Goal: Information Seeking & Learning: Learn about a topic

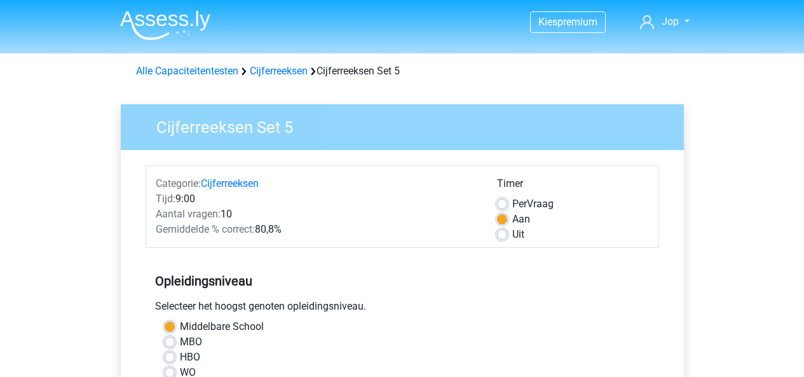
scroll to position [316, 0]
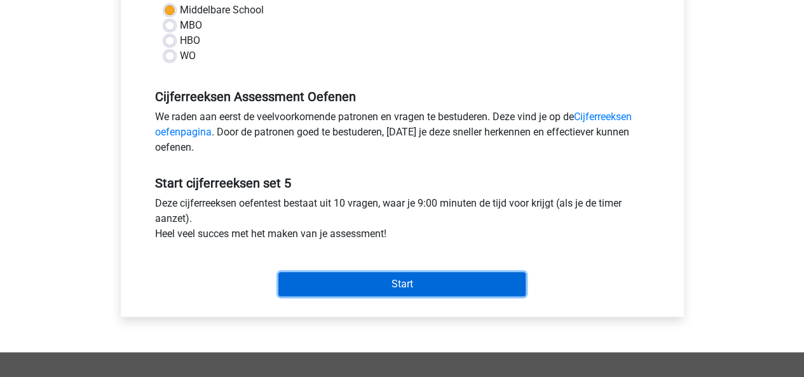
click at [396, 288] on input "Start" at bounding box center [401, 284] width 247 height 24
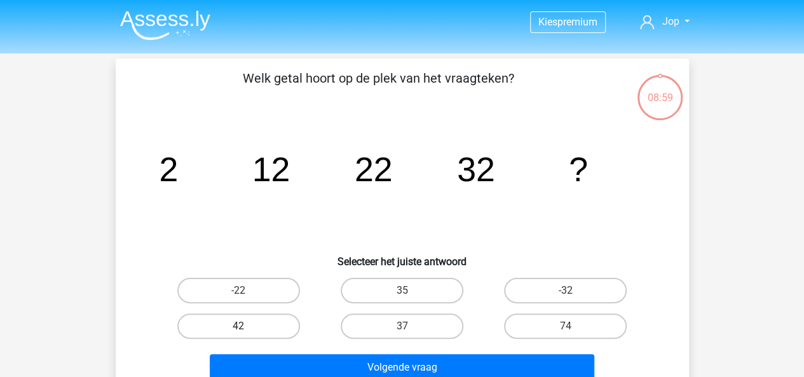
click at [260, 327] on label "42" at bounding box center [238, 325] width 123 height 25
click at [247, 327] on input "42" at bounding box center [242, 330] width 8 height 8
radio input "true"
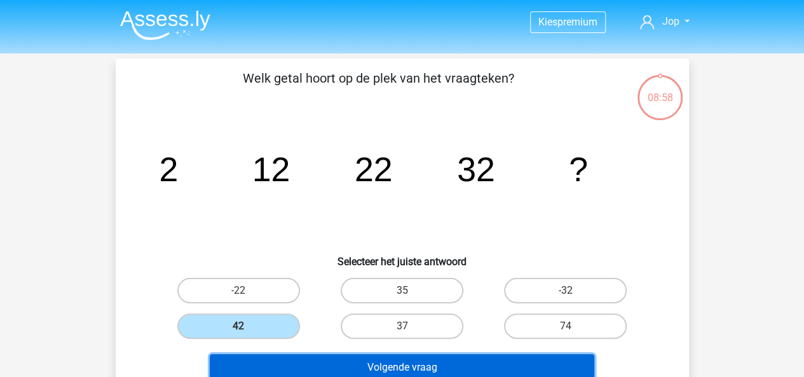
click at [312, 359] on button "Volgende vraag" at bounding box center [402, 367] width 384 height 27
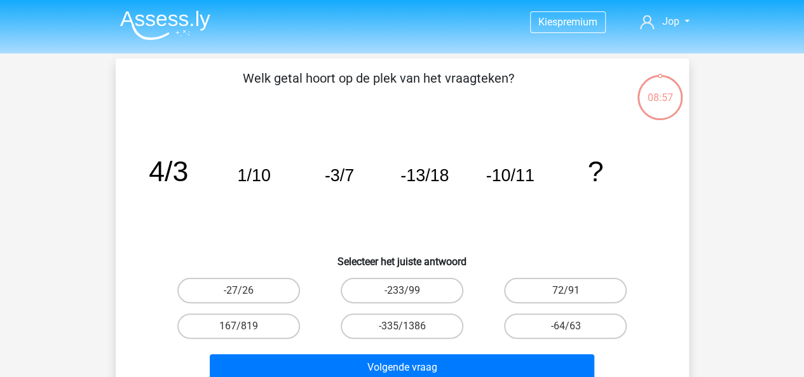
scroll to position [58, 0]
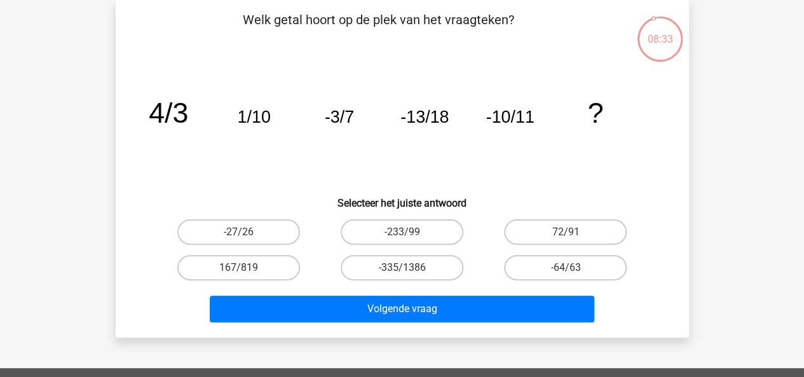
click at [241, 233] on input "-27/26" at bounding box center [242, 236] width 8 height 8
radio input "true"
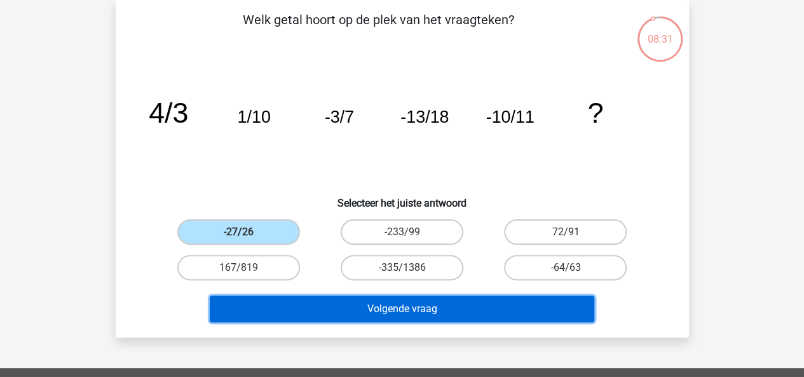
click at [334, 303] on button "Volgende vraag" at bounding box center [402, 308] width 384 height 27
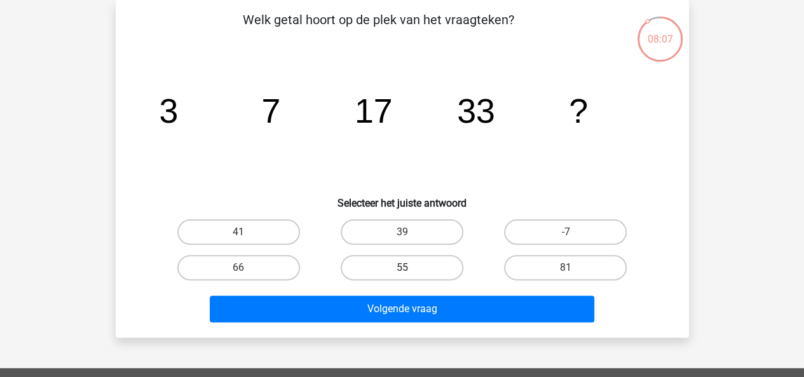
click at [386, 264] on label "55" at bounding box center [402, 267] width 123 height 25
click at [402, 267] on input "55" at bounding box center [406, 271] width 8 height 8
radio input "true"
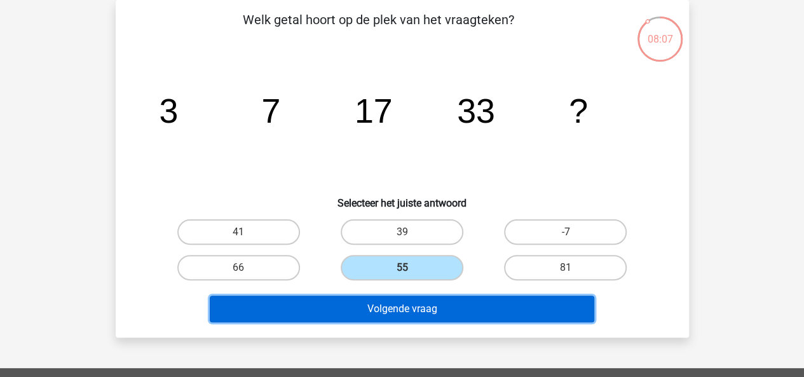
click at [393, 308] on button "Volgende vraag" at bounding box center [402, 308] width 384 height 27
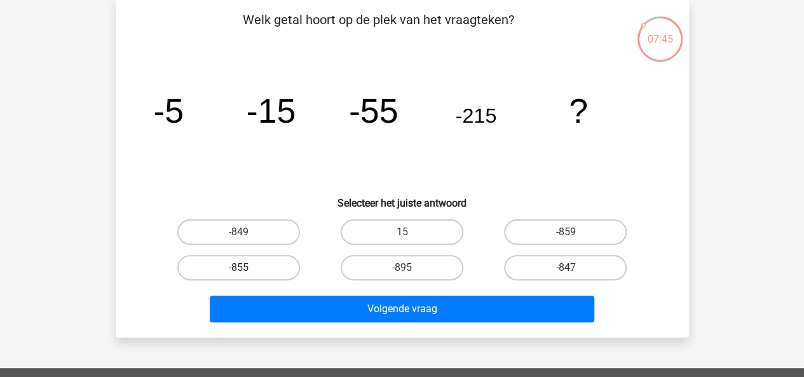
click at [233, 266] on label "-855" at bounding box center [238, 267] width 123 height 25
click at [238, 267] on input "-855" at bounding box center [242, 271] width 8 height 8
radio input "true"
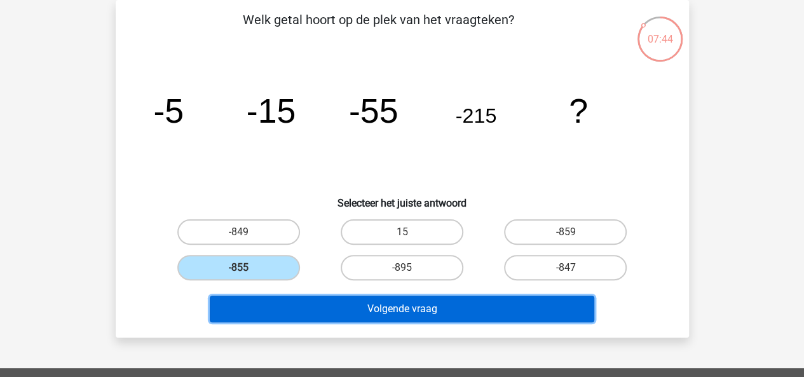
click at [326, 311] on button "Volgende vraag" at bounding box center [402, 308] width 384 height 27
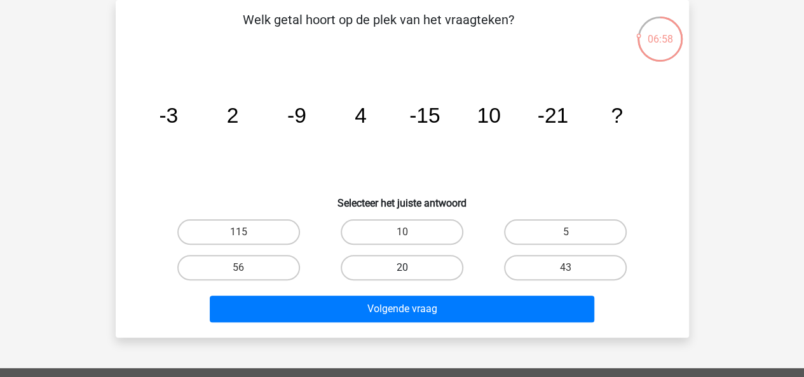
click at [369, 265] on label "20" at bounding box center [402, 267] width 123 height 25
click at [402, 267] on input "20" at bounding box center [406, 271] width 8 height 8
radio input "true"
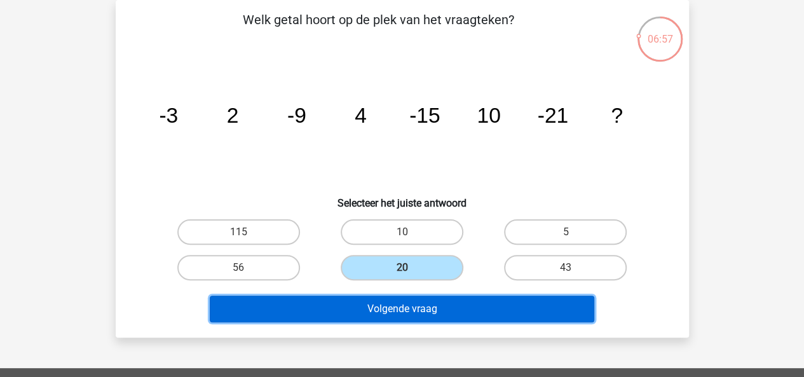
click at [384, 302] on button "Volgende vraag" at bounding box center [402, 308] width 384 height 27
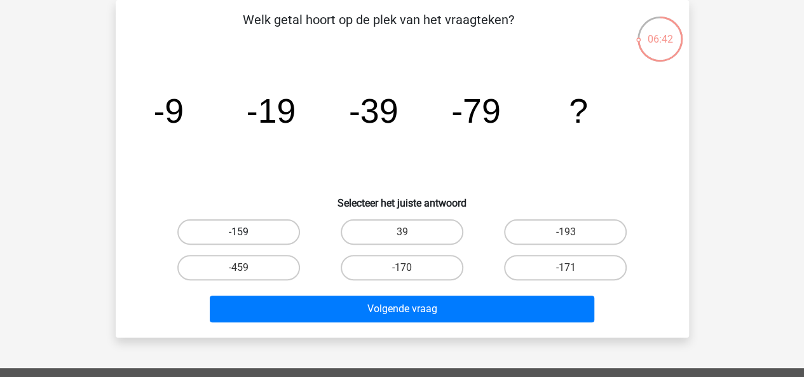
click at [247, 232] on label "-159" at bounding box center [238, 231] width 123 height 25
click at [247, 232] on input "-159" at bounding box center [242, 236] width 8 height 8
radio input "true"
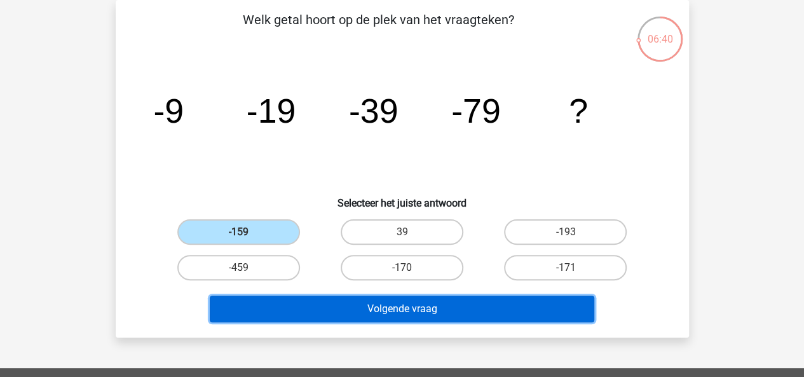
click at [356, 311] on button "Volgende vraag" at bounding box center [402, 308] width 384 height 27
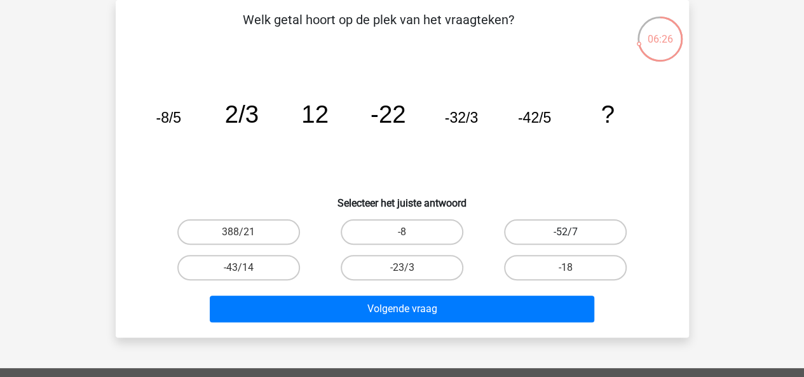
click at [579, 230] on label "-52/7" at bounding box center [565, 231] width 123 height 25
click at [574, 232] on input "-52/7" at bounding box center [569, 236] width 8 height 8
radio input "true"
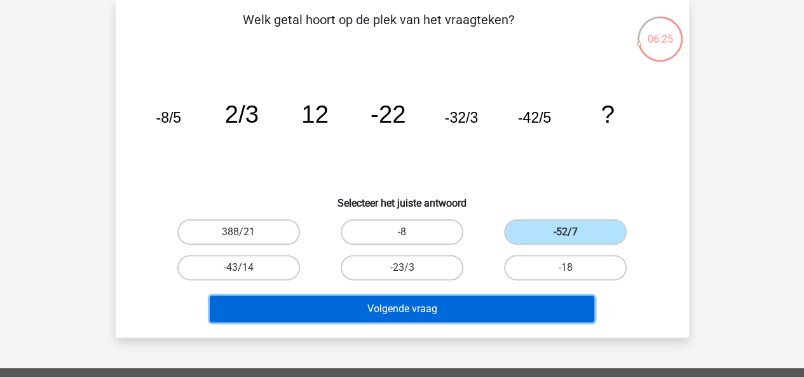
click at [506, 316] on button "Volgende vraag" at bounding box center [402, 308] width 384 height 27
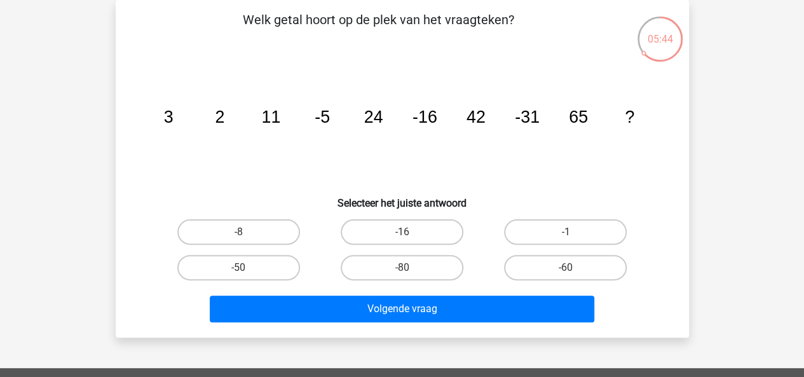
click at [243, 272] on input "-50" at bounding box center [242, 271] width 8 height 8
radio input "true"
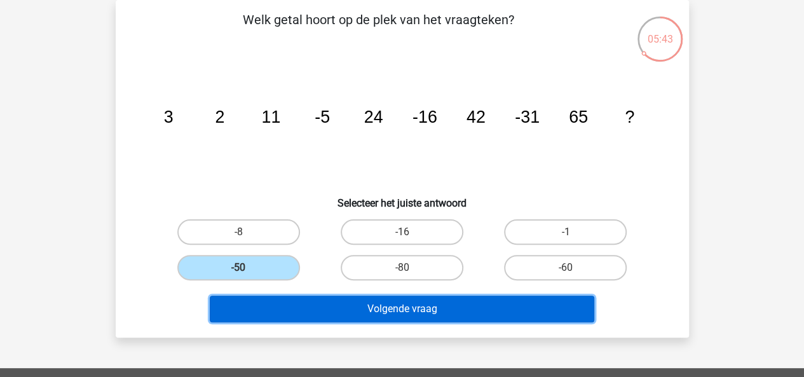
click at [301, 309] on button "Volgende vraag" at bounding box center [402, 308] width 384 height 27
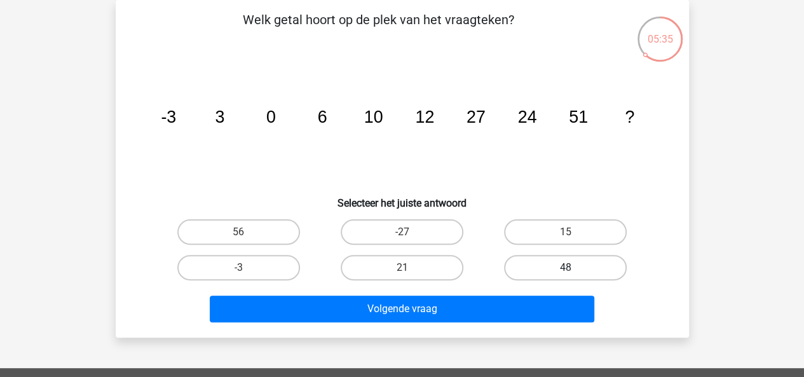
click at [555, 261] on label "48" at bounding box center [565, 267] width 123 height 25
click at [565, 267] on input "48" at bounding box center [569, 271] width 8 height 8
radio input "true"
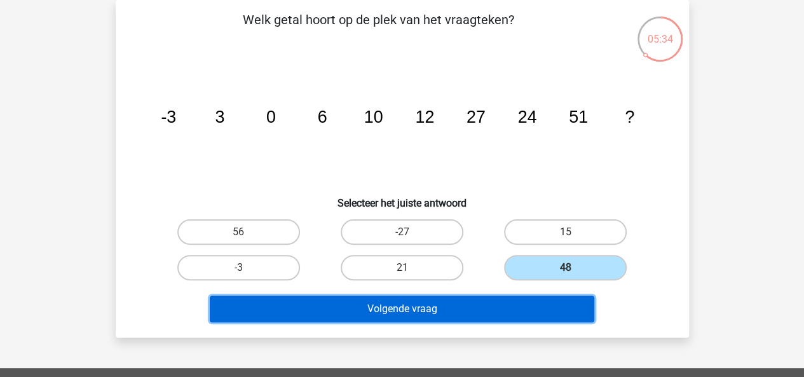
click at [487, 316] on button "Volgende vraag" at bounding box center [402, 308] width 384 height 27
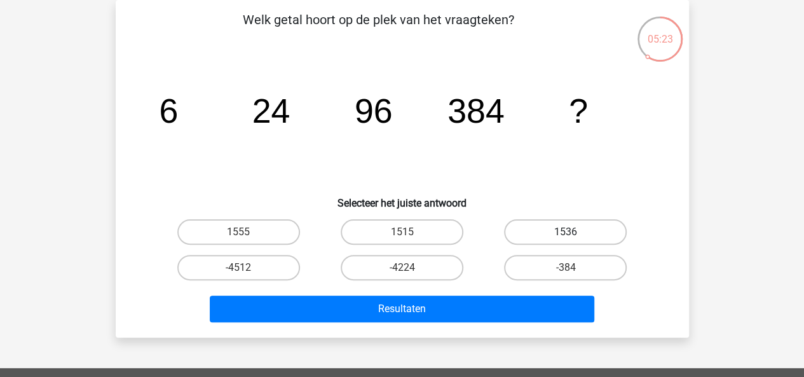
click at [541, 233] on label "1536" at bounding box center [565, 231] width 123 height 25
click at [565, 233] on input "1536" at bounding box center [569, 236] width 8 height 8
radio input "true"
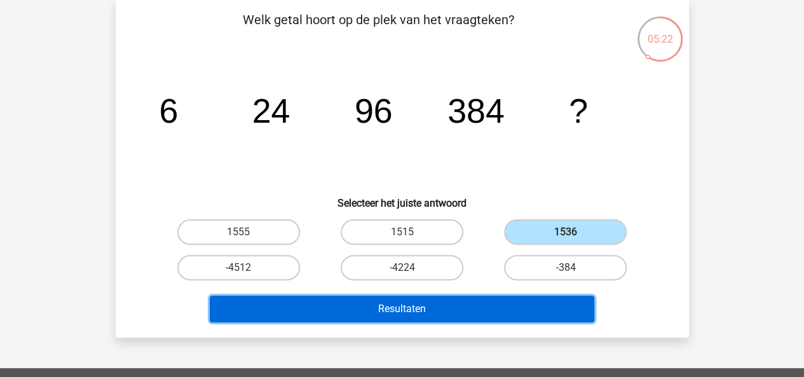
click at [520, 303] on button "Resultaten" at bounding box center [402, 308] width 384 height 27
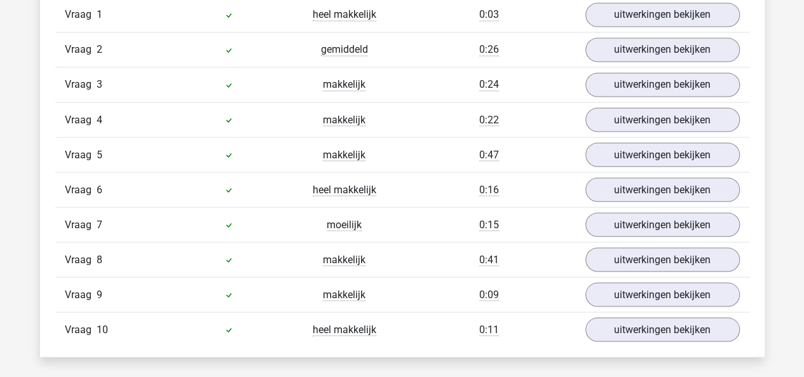
scroll to position [1099, 0]
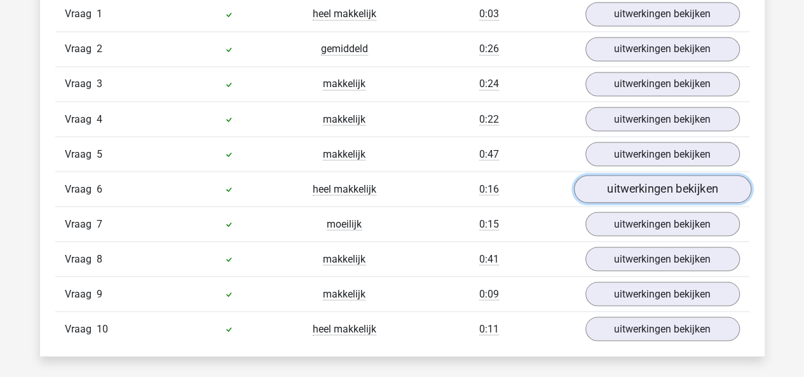
click at [610, 189] on link "uitwerkingen bekijken" at bounding box center [661, 189] width 177 height 28
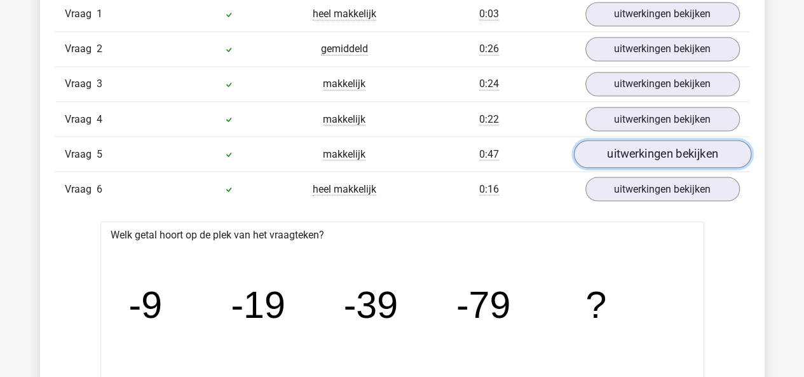
click at [612, 147] on link "uitwerkingen bekijken" at bounding box center [661, 154] width 177 height 28
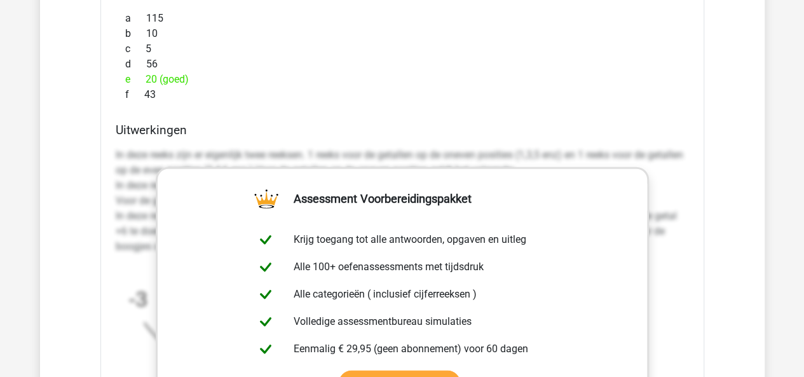
scroll to position [1496, 0]
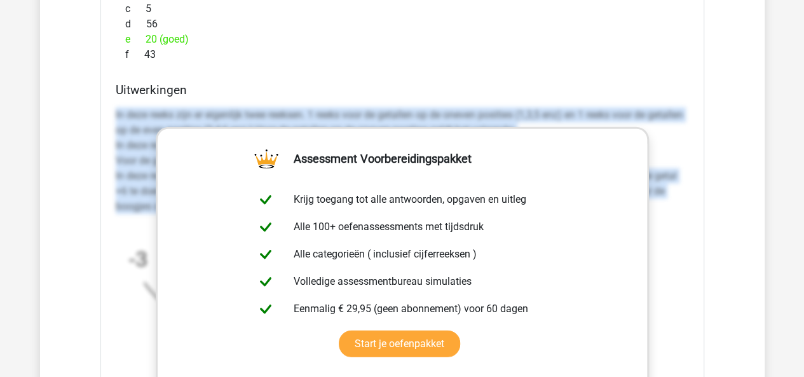
drag, startPoint x: 112, startPoint y: 111, endPoint x: 687, endPoint y: 204, distance: 583.1
click at [687, 204] on div "Uitwerkingen In deze reeks zijn er eigenlijk twee reeksen. 1 reeks voor de geta…" at bounding box center [402, 283] width 583 height 401
copy p "In deze reeks zijn er eigenlijk twee reeksen. 1 reeks voor de getallen op de on…"
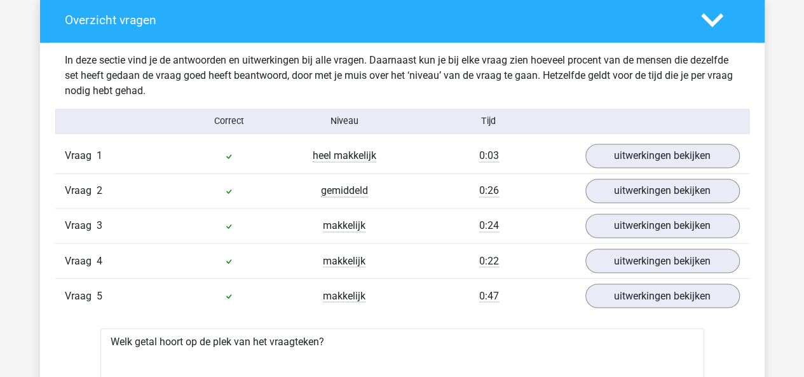
scroll to position [956, 0]
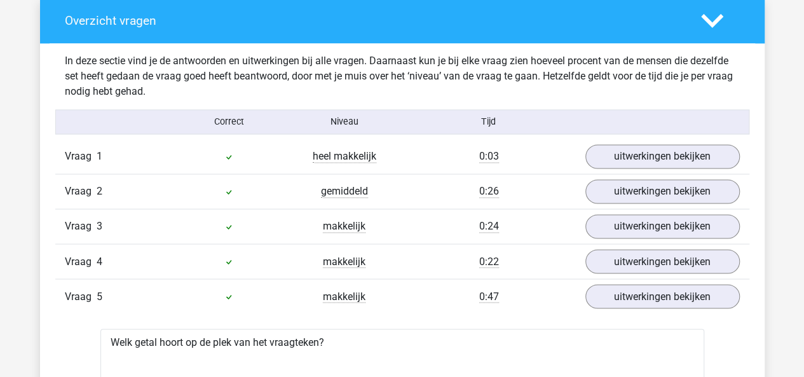
click at [715, 21] on polygon at bounding box center [712, 20] width 22 height 14
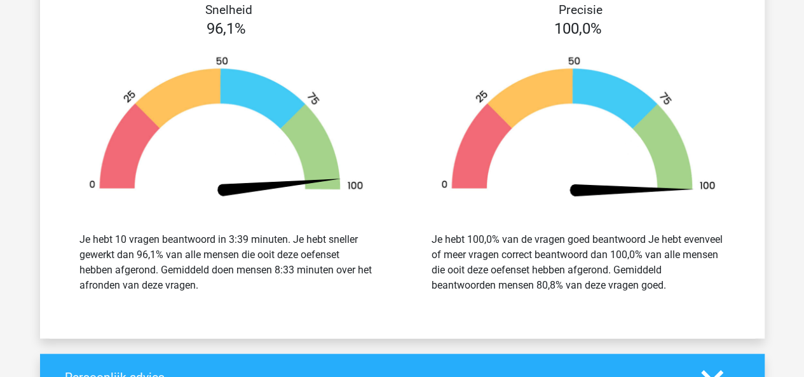
scroll to position [1103, 0]
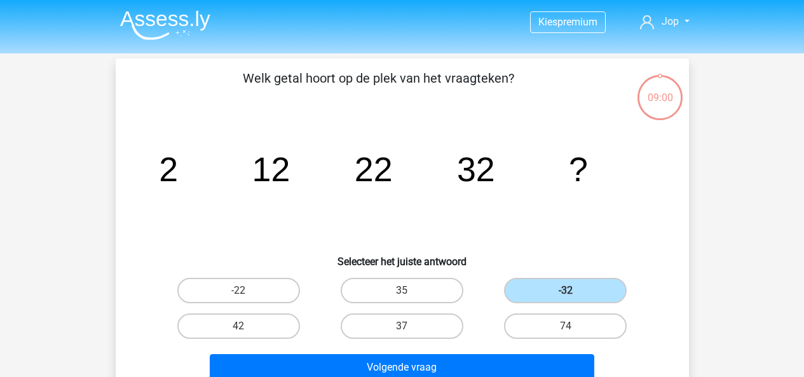
scroll to position [58, 0]
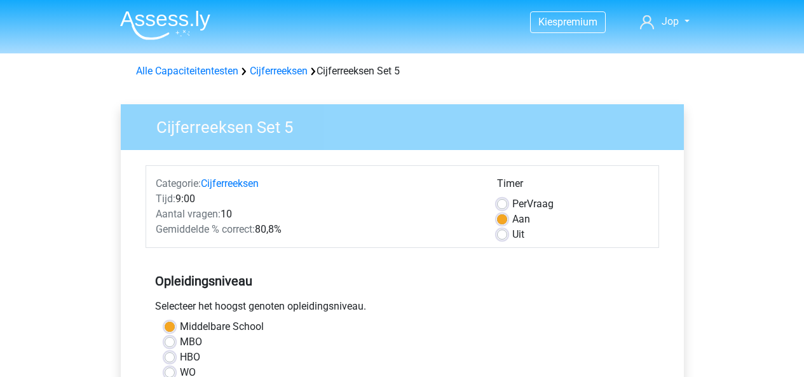
scroll to position [316, 0]
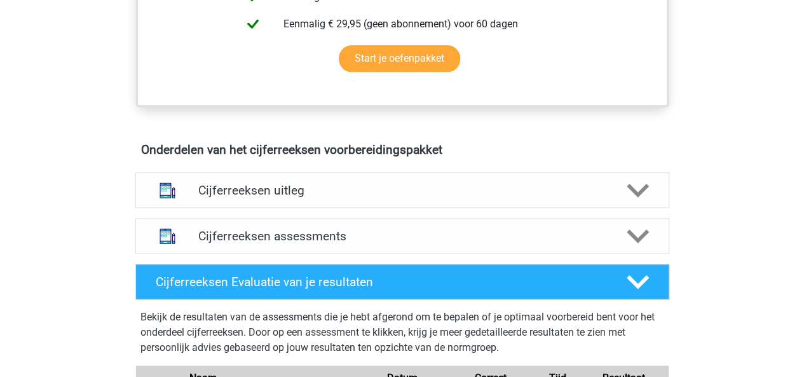
scroll to position [633, 0]
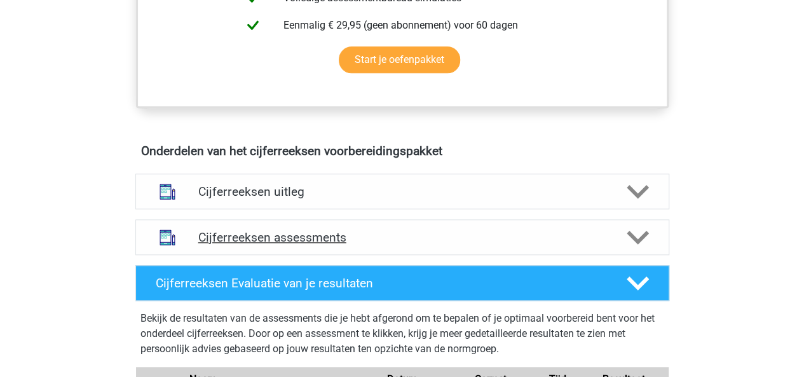
click at [348, 245] on h4 "Cijferreeksen assessments" at bounding box center [402, 237] width 408 height 15
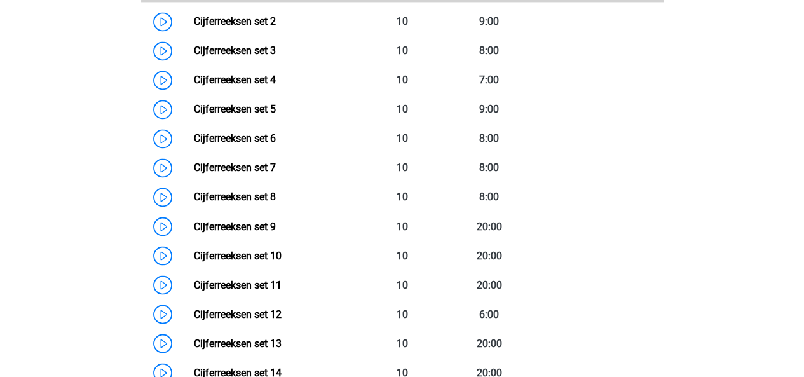
scroll to position [991, 0]
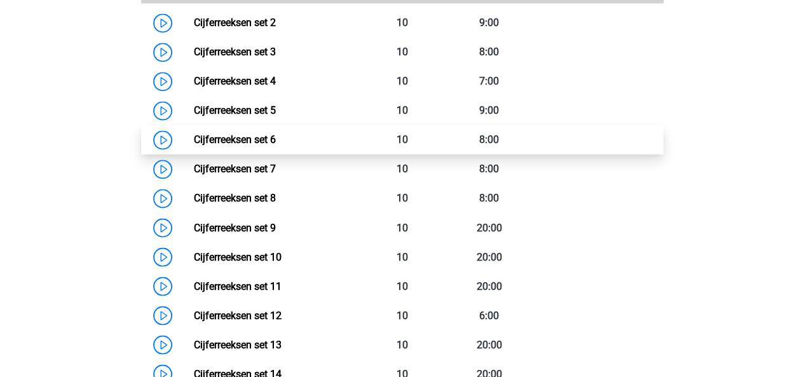
click at [194, 145] on link "Cijferreeksen set 6" at bounding box center [235, 139] width 82 height 12
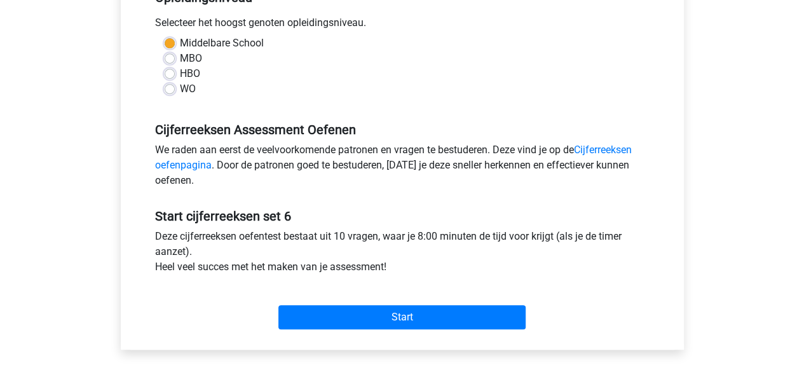
scroll to position [337, 0]
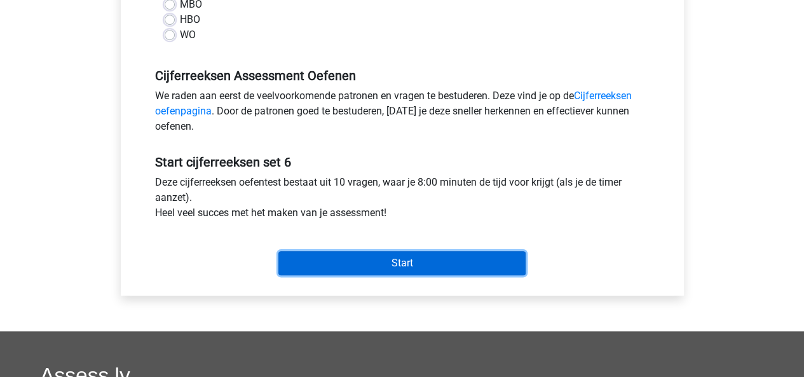
click at [390, 260] on input "Start" at bounding box center [401, 263] width 247 height 24
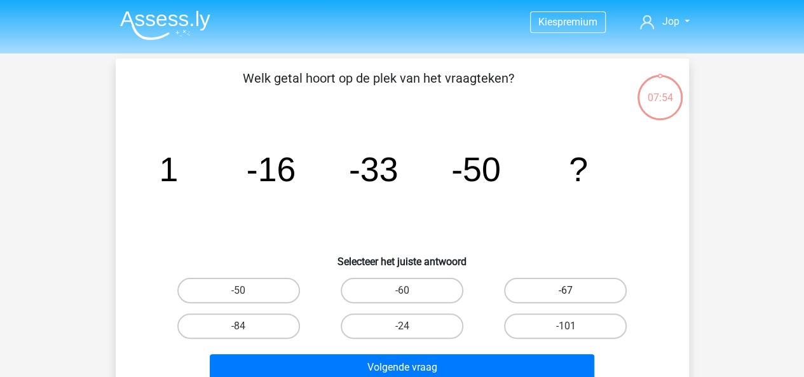
click at [565, 285] on label "-67" at bounding box center [565, 290] width 123 height 25
click at [565, 290] on input "-67" at bounding box center [569, 294] width 8 height 8
radio input "true"
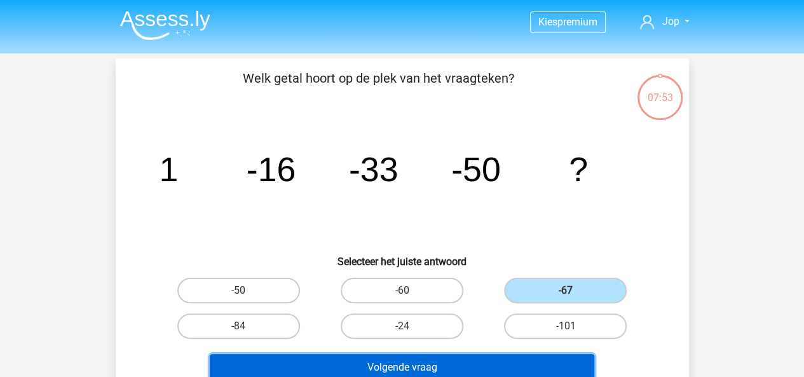
click at [530, 362] on button "Volgende vraag" at bounding box center [402, 367] width 384 height 27
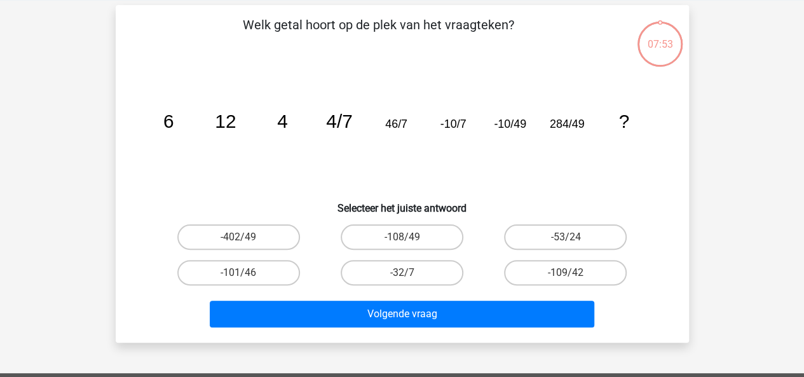
scroll to position [58, 0]
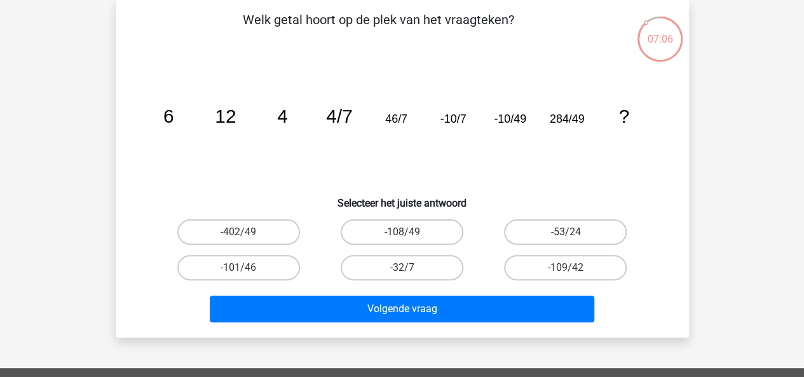
click at [404, 233] on input "-108/49" at bounding box center [406, 236] width 8 height 8
radio input "true"
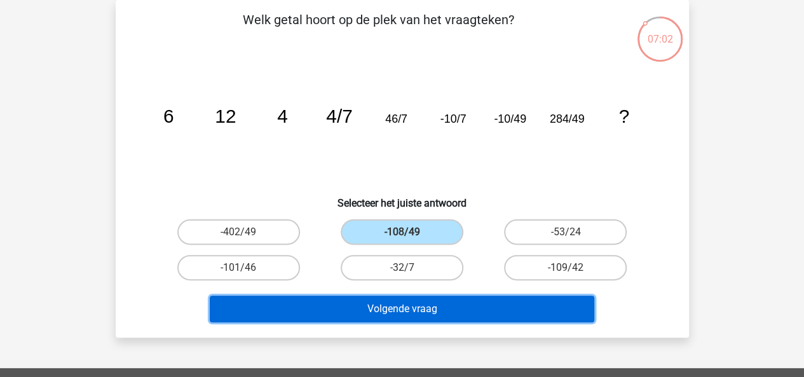
click at [442, 309] on button "Volgende vraag" at bounding box center [402, 308] width 384 height 27
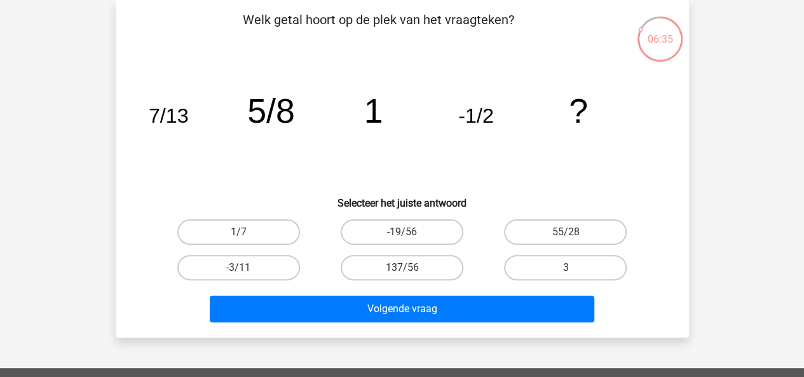
click at [240, 232] on input "1/7" at bounding box center [242, 236] width 8 height 8
radio input "true"
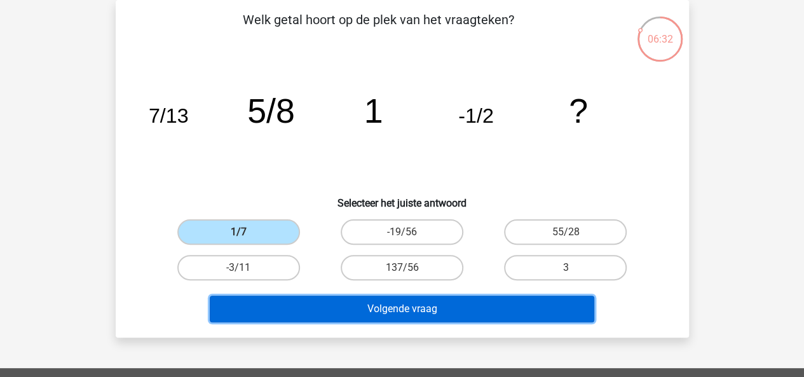
click at [371, 316] on button "Volgende vraag" at bounding box center [402, 308] width 384 height 27
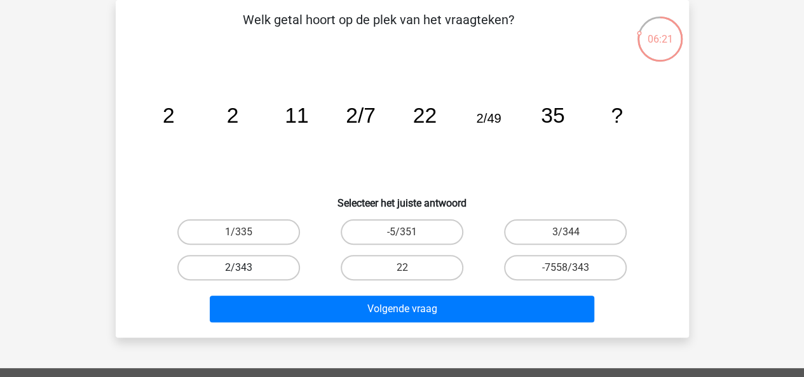
click at [226, 275] on label "2/343" at bounding box center [238, 267] width 123 height 25
click at [238, 275] on input "2/343" at bounding box center [242, 271] width 8 height 8
radio input "true"
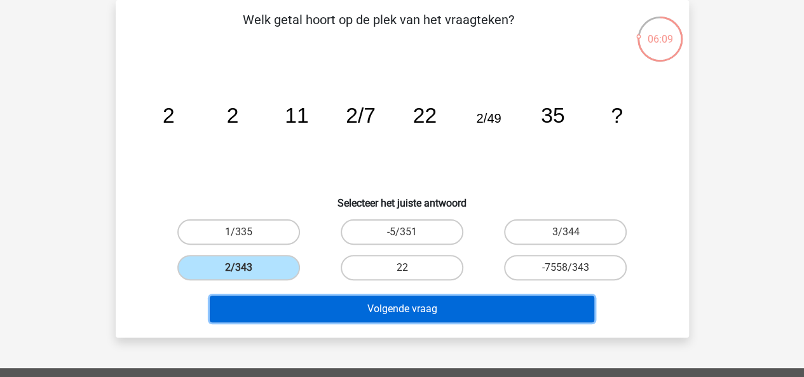
click at [314, 304] on button "Volgende vraag" at bounding box center [402, 308] width 384 height 27
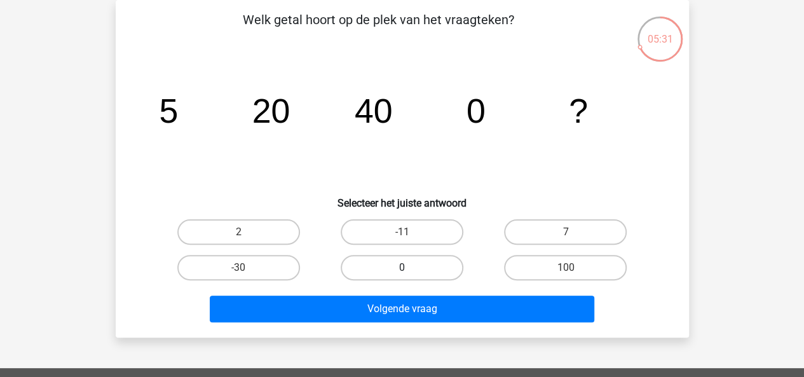
click at [414, 269] on label "0" at bounding box center [402, 267] width 123 height 25
click at [410, 269] on input "0" at bounding box center [406, 271] width 8 height 8
radio input "true"
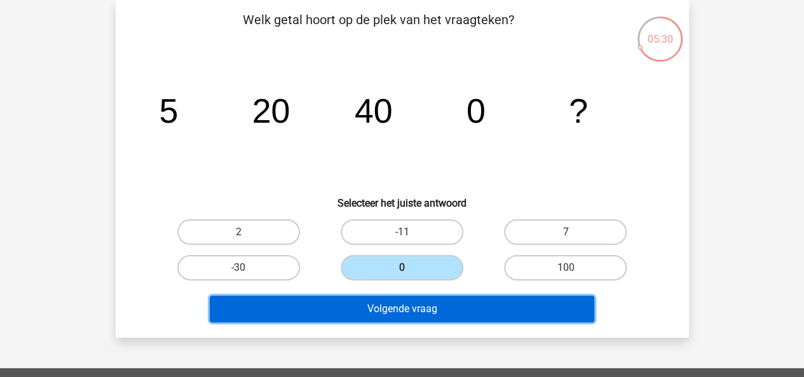
click at [427, 311] on button "Volgende vraag" at bounding box center [402, 308] width 384 height 27
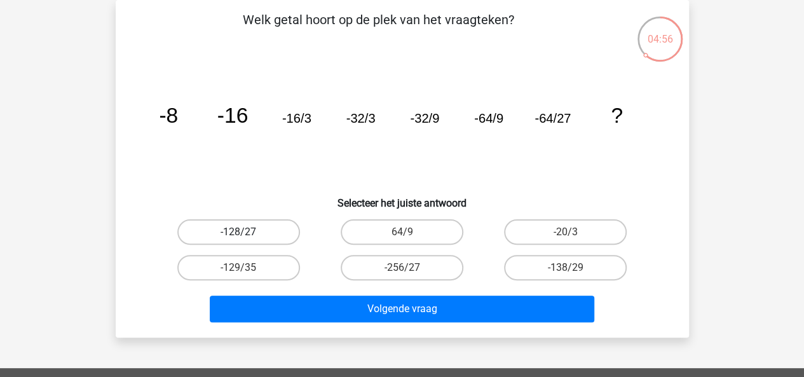
click at [239, 224] on label "-128/27" at bounding box center [238, 231] width 123 height 25
click at [239, 232] on input "-128/27" at bounding box center [242, 236] width 8 height 8
radio input "true"
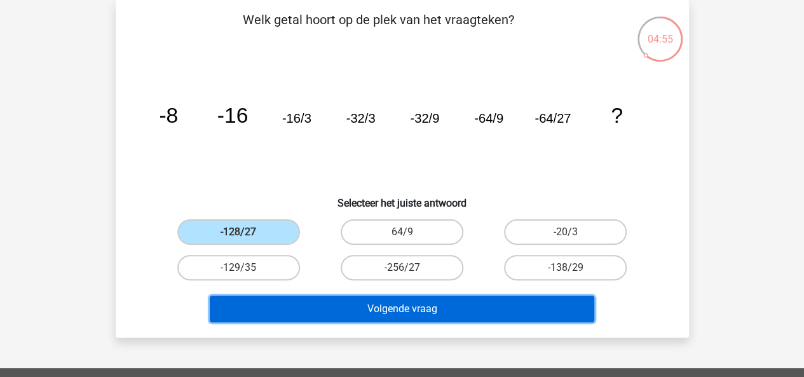
click at [347, 309] on button "Volgende vraag" at bounding box center [402, 308] width 384 height 27
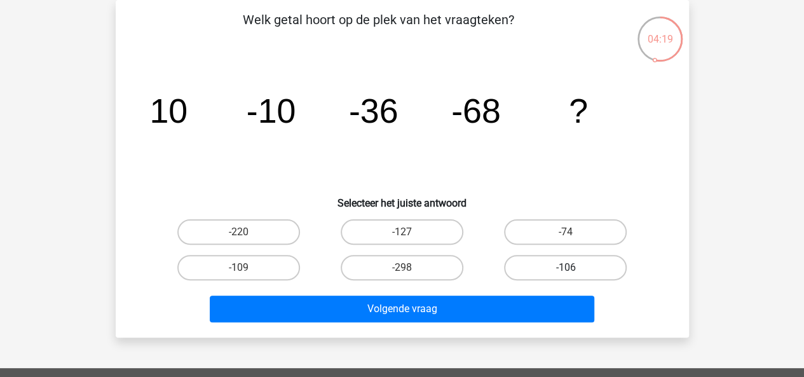
click at [578, 273] on label "-106" at bounding box center [565, 267] width 123 height 25
click at [574, 273] on input "-106" at bounding box center [569, 271] width 8 height 8
radio input "true"
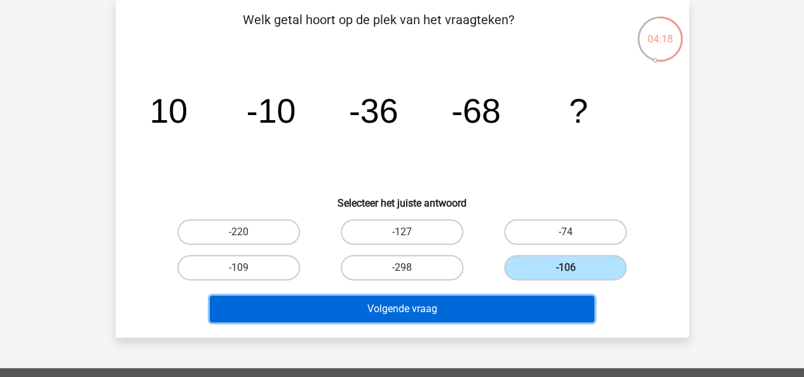
click at [512, 311] on button "Volgende vraag" at bounding box center [402, 308] width 384 height 27
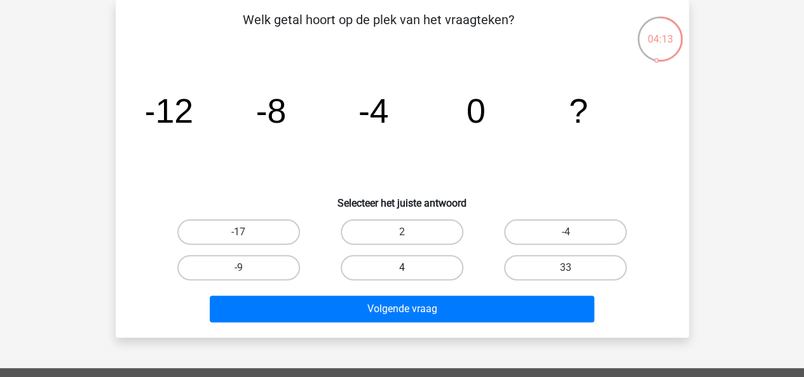
click at [395, 274] on label "4" at bounding box center [402, 267] width 123 height 25
click at [402, 274] on input "4" at bounding box center [406, 271] width 8 height 8
radio input "true"
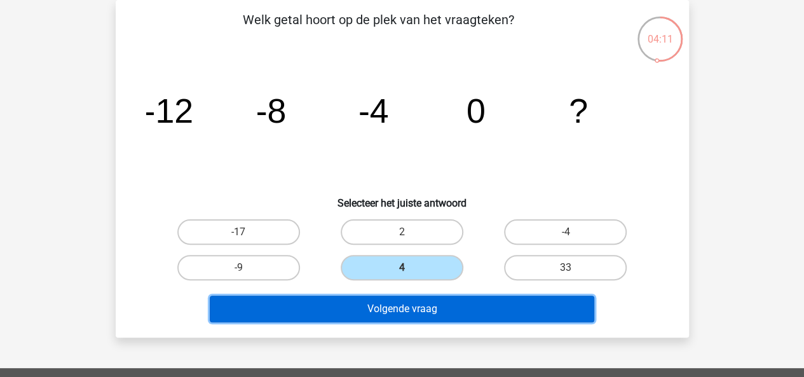
click at [414, 304] on button "Volgende vraag" at bounding box center [402, 308] width 384 height 27
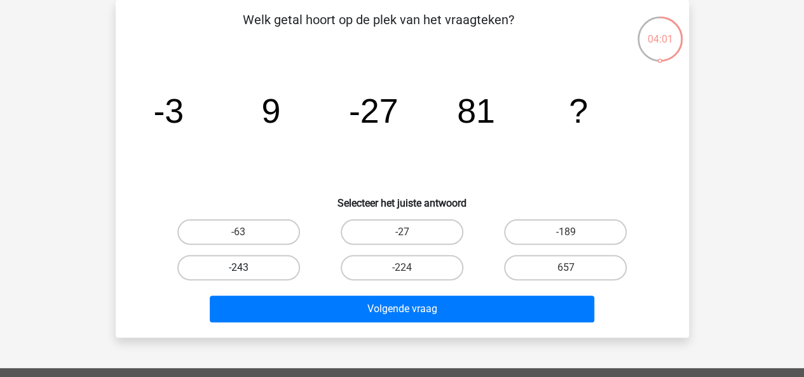
click at [252, 269] on label "-243" at bounding box center [238, 267] width 123 height 25
click at [247, 269] on input "-243" at bounding box center [242, 271] width 8 height 8
radio input "true"
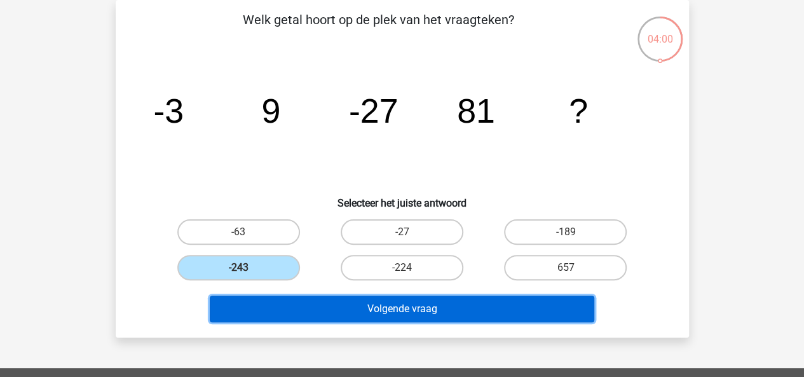
click at [302, 308] on button "Volgende vraag" at bounding box center [402, 308] width 384 height 27
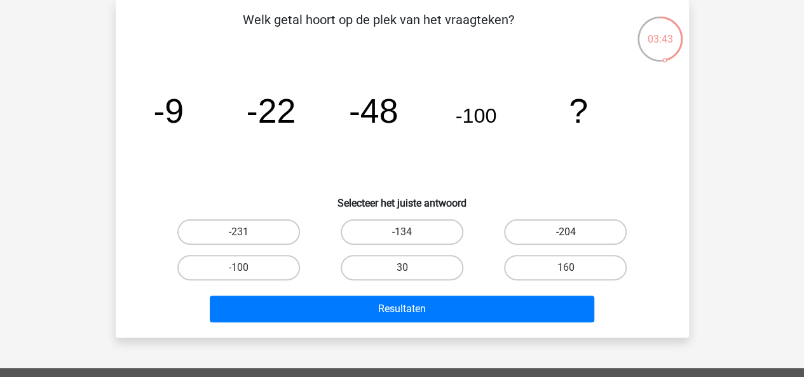
click at [574, 228] on label "-204" at bounding box center [565, 231] width 123 height 25
click at [574, 232] on input "-204" at bounding box center [569, 236] width 8 height 8
radio input "true"
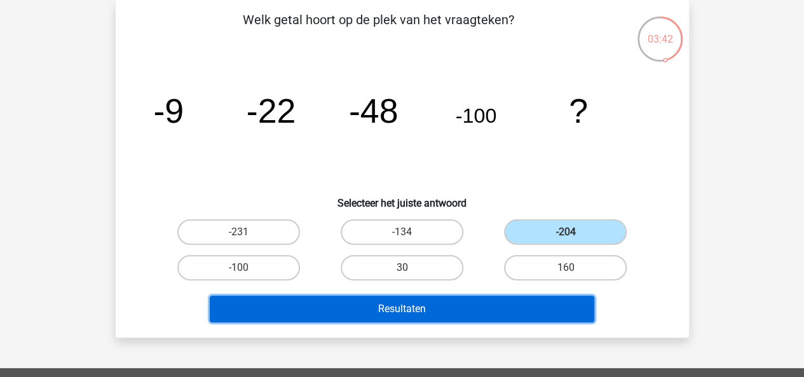
click at [527, 304] on button "Resultaten" at bounding box center [402, 308] width 384 height 27
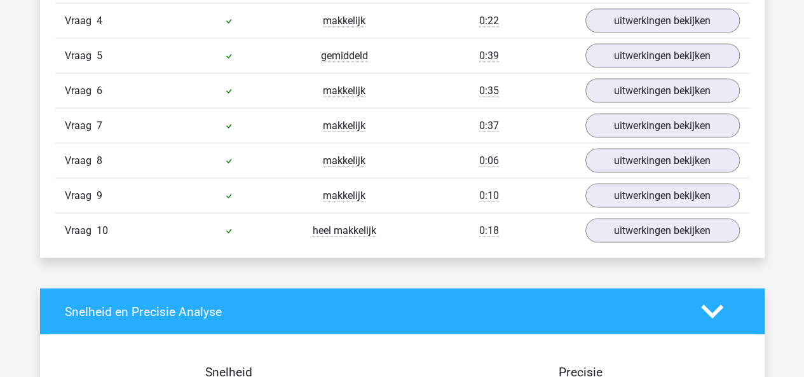
scroll to position [1196, 0]
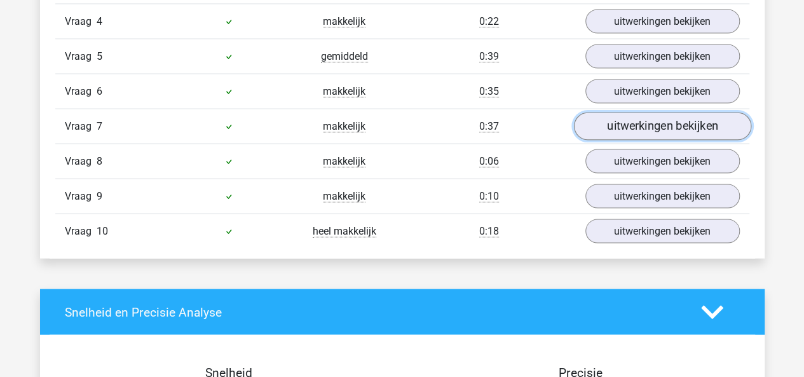
click at [687, 125] on link "uitwerkingen bekijken" at bounding box center [661, 126] width 177 height 28
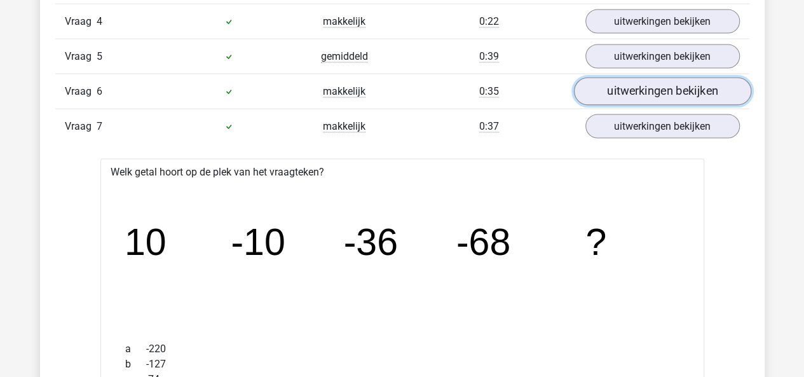
click at [646, 93] on link "uitwerkingen bekijken" at bounding box center [661, 92] width 177 height 28
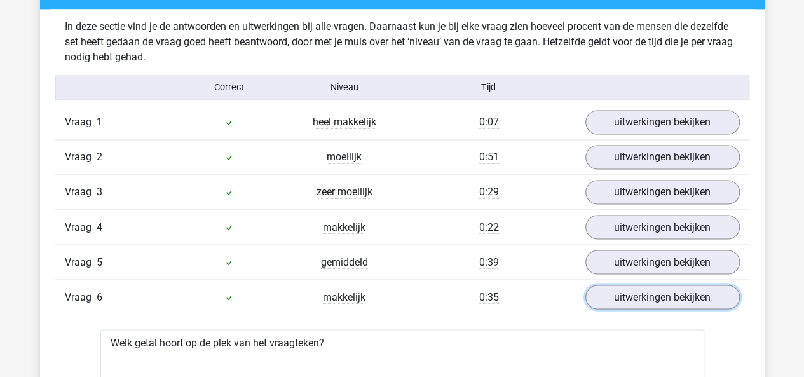
scroll to position [955, 0]
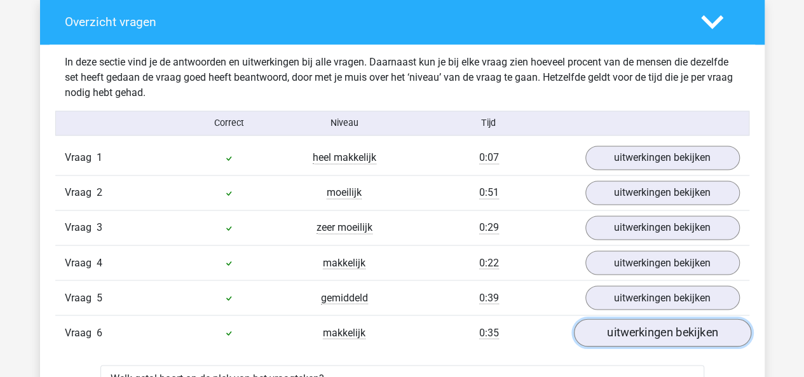
click at [666, 337] on link "uitwerkingen bekijken" at bounding box center [661, 333] width 177 height 28
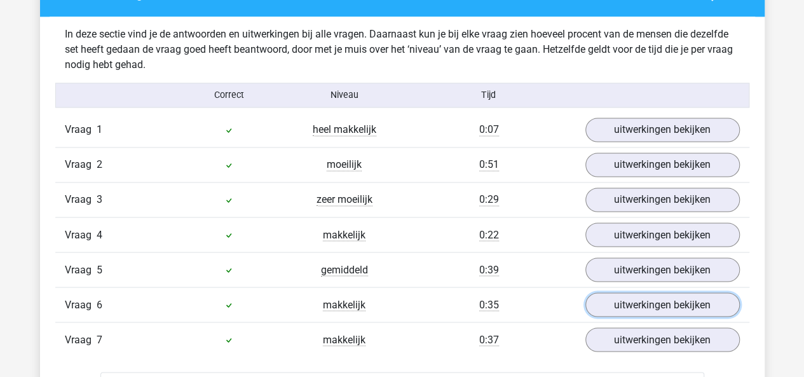
scroll to position [984, 0]
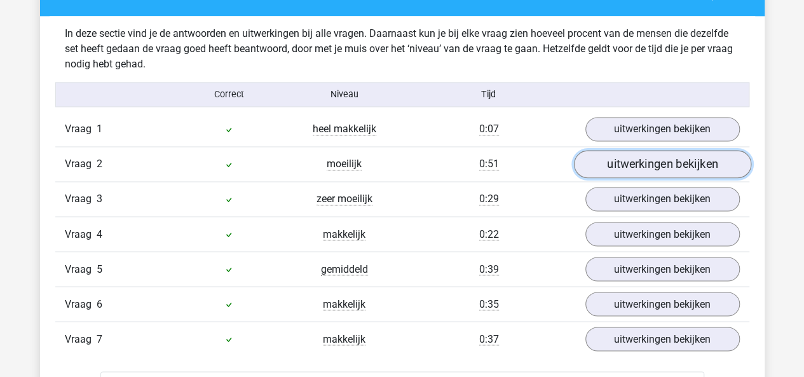
click at [607, 170] on link "uitwerkingen bekijken" at bounding box center [661, 165] width 177 height 28
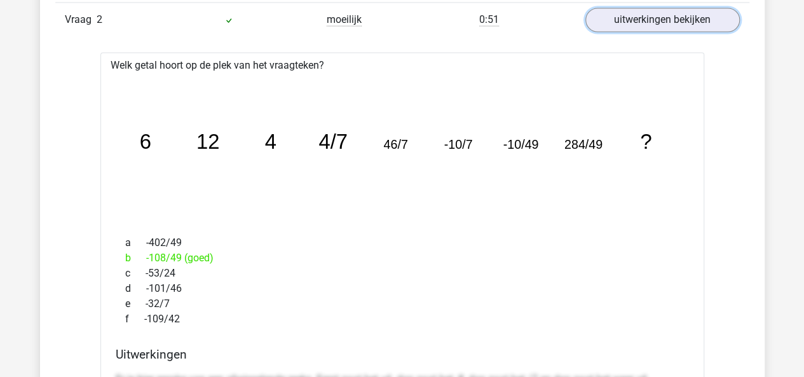
scroll to position [1128, 0]
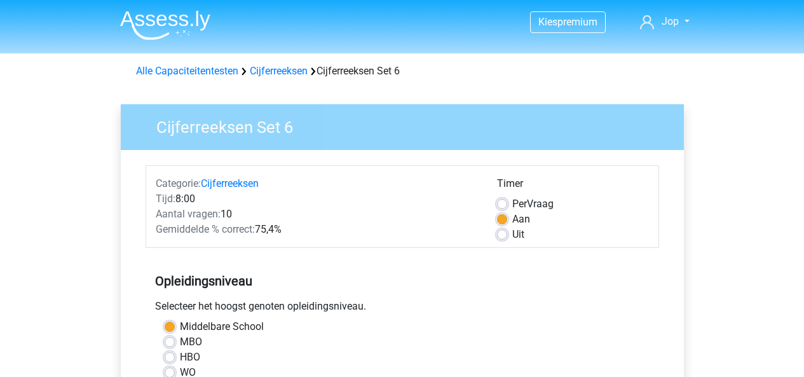
scroll to position [337, 0]
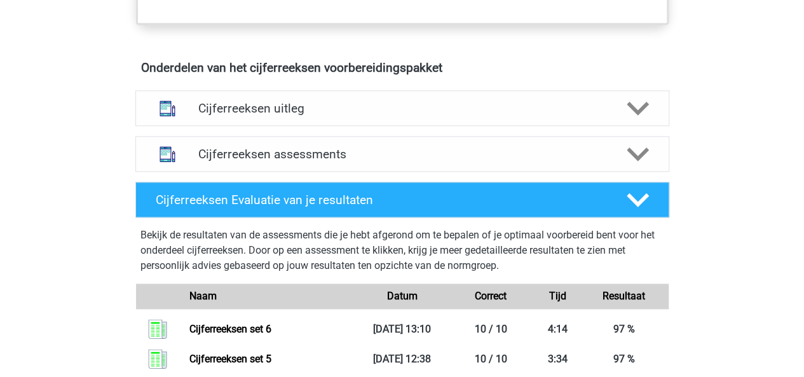
scroll to position [721, 0]
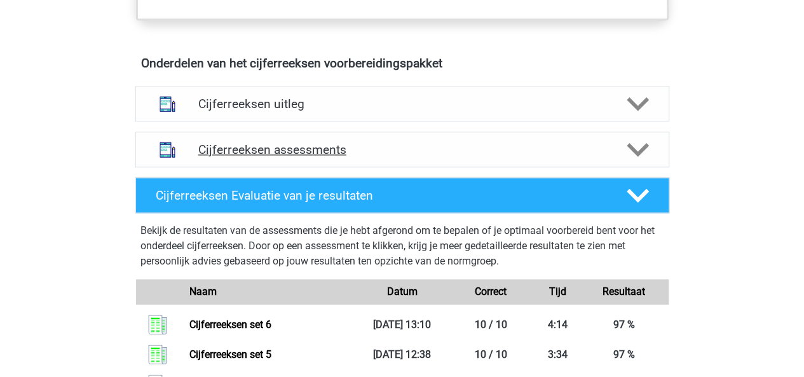
click at [369, 150] on div "Cijferreeksen assessments" at bounding box center [402, 150] width 534 height 36
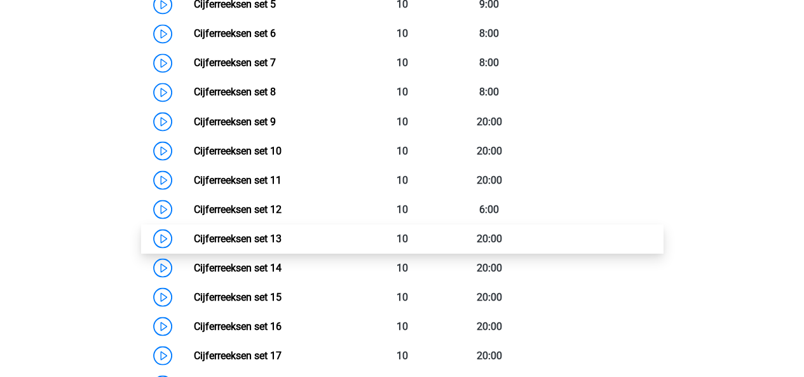
scroll to position [1074, 0]
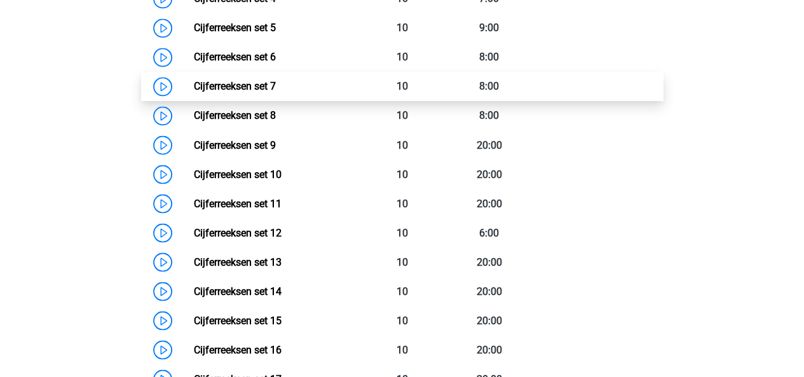
click at [194, 92] on link "Cijferreeksen set 7" at bounding box center [235, 86] width 82 height 12
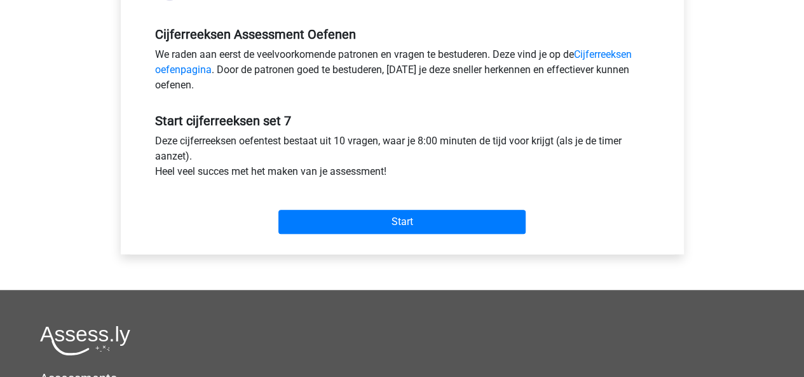
scroll to position [380, 0]
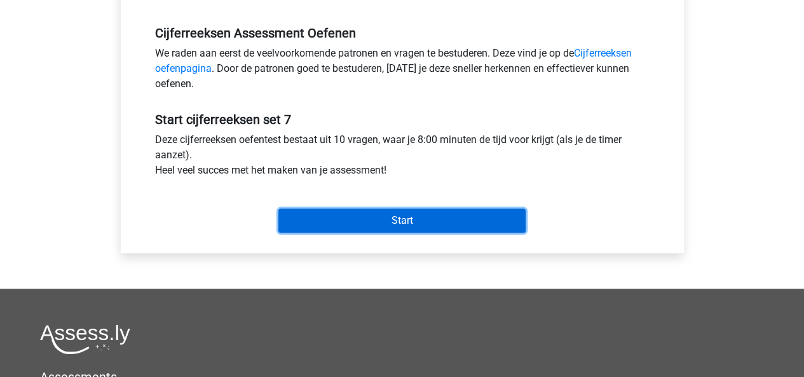
click at [380, 220] on input "Start" at bounding box center [401, 220] width 247 height 24
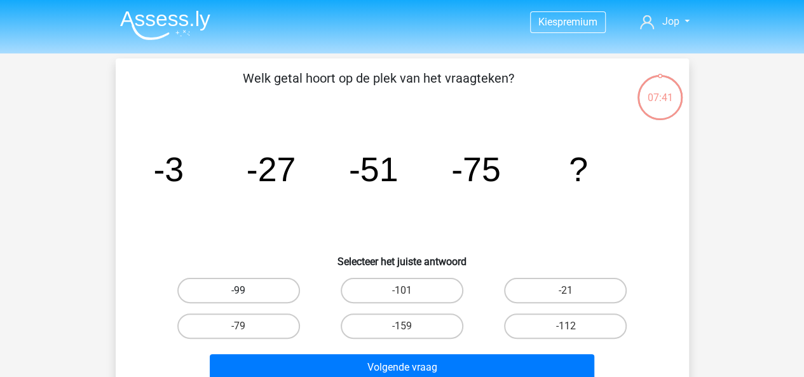
click at [259, 292] on label "-99" at bounding box center [238, 290] width 123 height 25
click at [247, 292] on input "-99" at bounding box center [242, 294] width 8 height 8
radio input "true"
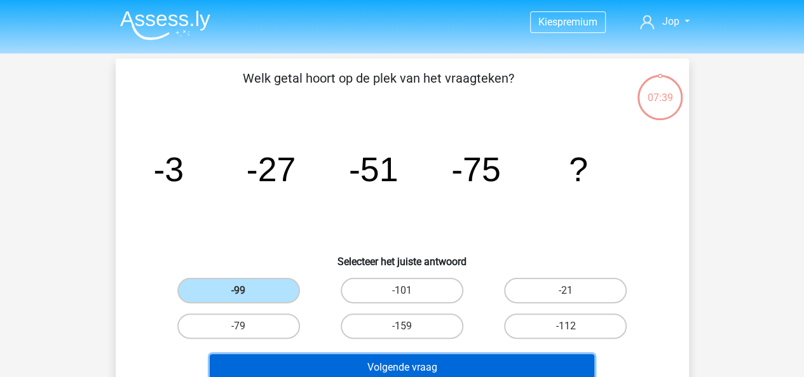
click at [344, 362] on button "Volgende vraag" at bounding box center [402, 367] width 384 height 27
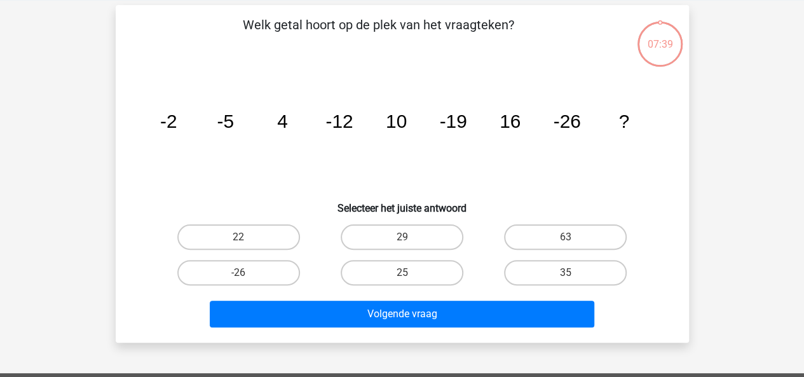
scroll to position [58, 0]
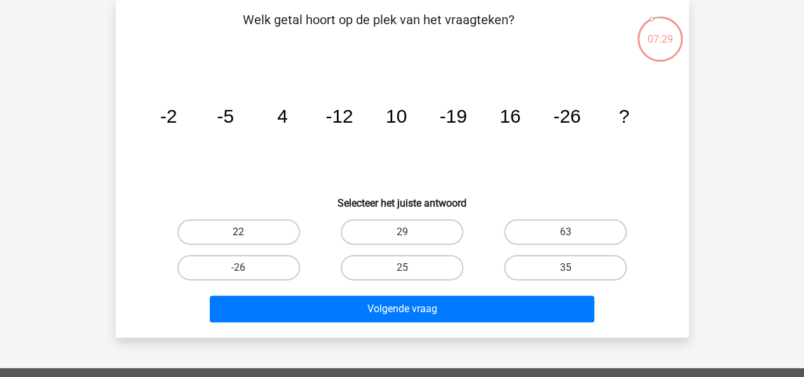
click at [248, 224] on label "22" at bounding box center [238, 231] width 123 height 25
click at [247, 232] on input "22" at bounding box center [242, 236] width 8 height 8
radio input "true"
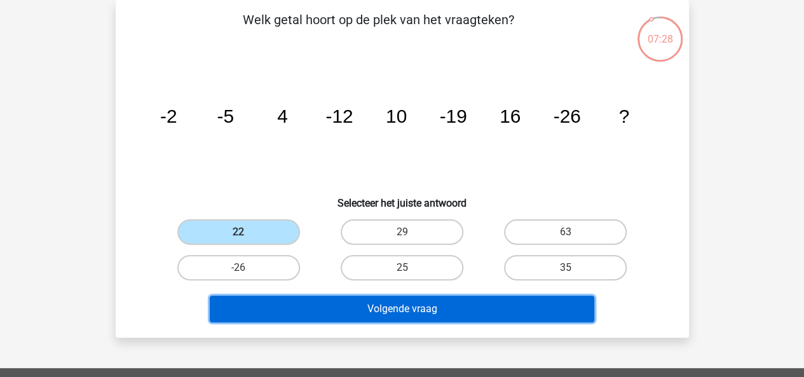
click at [349, 301] on button "Volgende vraag" at bounding box center [402, 308] width 384 height 27
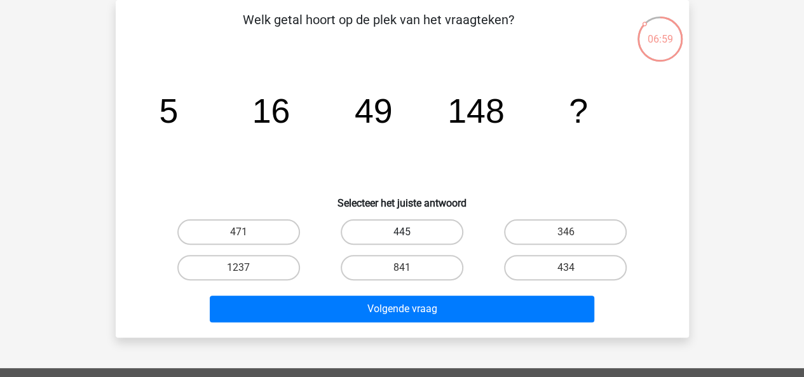
click at [390, 224] on label "445" at bounding box center [402, 231] width 123 height 25
click at [402, 232] on input "445" at bounding box center [406, 236] width 8 height 8
radio input "true"
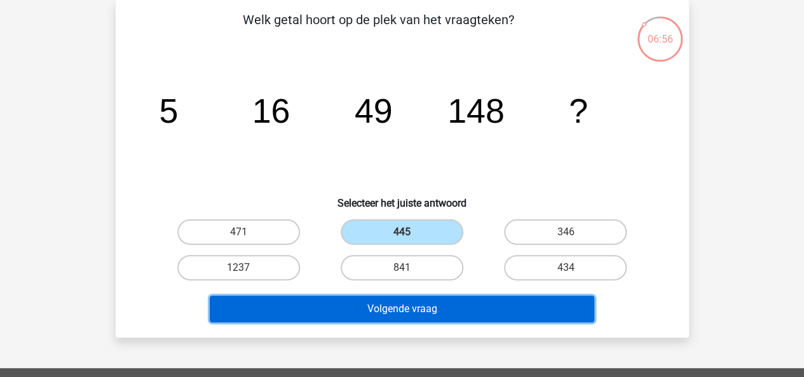
click at [438, 304] on button "Volgende vraag" at bounding box center [402, 308] width 384 height 27
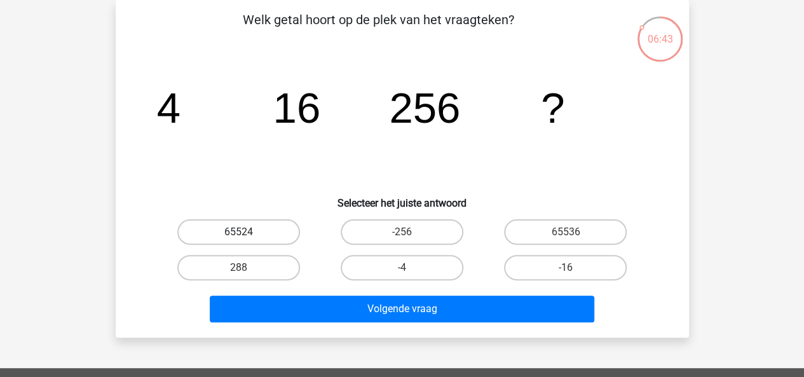
click at [252, 226] on label "65524" at bounding box center [238, 231] width 123 height 25
click at [247, 232] on input "65524" at bounding box center [242, 236] width 8 height 8
radio input "true"
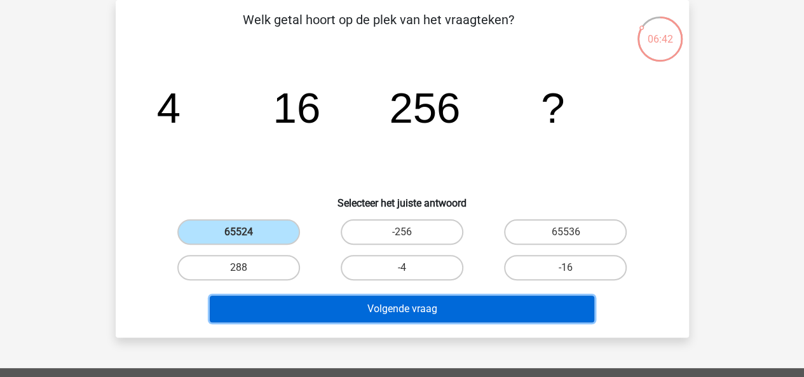
click at [348, 306] on button "Volgende vraag" at bounding box center [402, 308] width 384 height 27
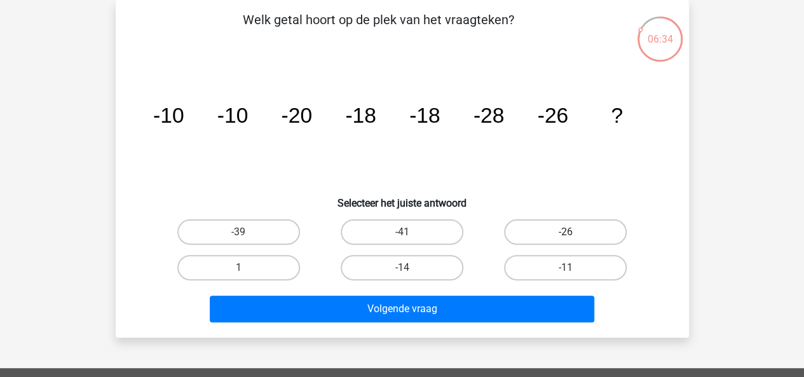
click at [578, 228] on label "-26" at bounding box center [565, 231] width 123 height 25
click at [574, 232] on input "-26" at bounding box center [569, 236] width 8 height 8
radio input "true"
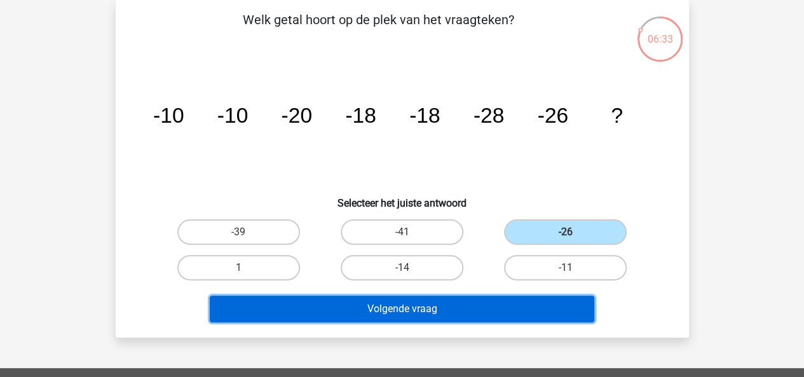
click at [483, 305] on button "Volgende vraag" at bounding box center [402, 308] width 384 height 27
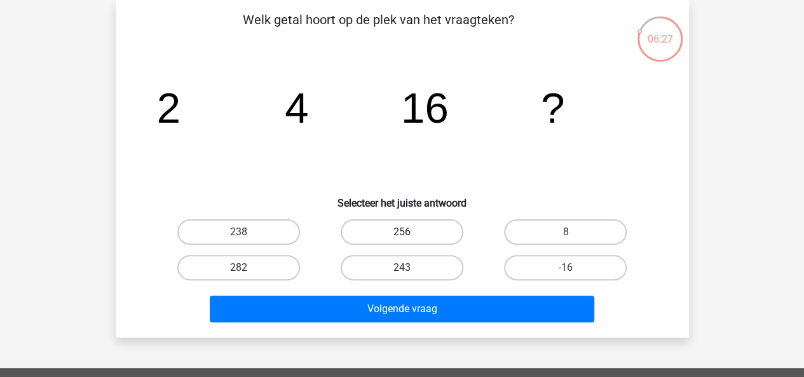
click at [387, 232] on label "256" at bounding box center [402, 231] width 123 height 25
click at [402, 232] on input "256" at bounding box center [406, 236] width 8 height 8
radio input "true"
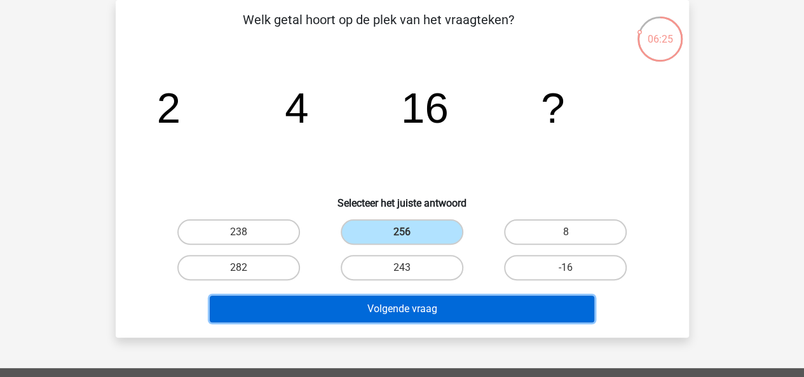
click at [440, 311] on button "Volgende vraag" at bounding box center [402, 308] width 384 height 27
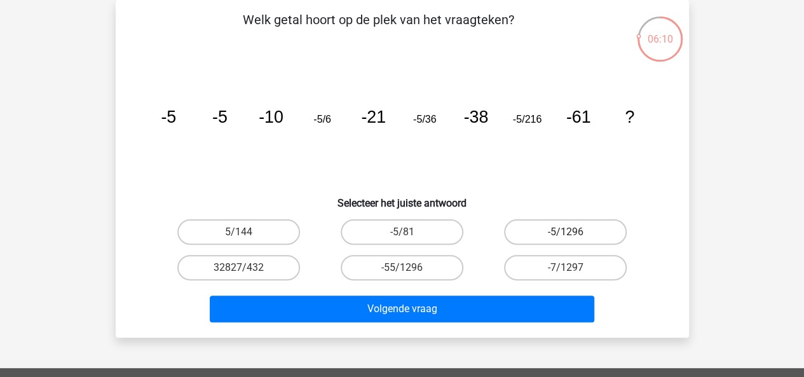
click at [558, 226] on label "-5/1296" at bounding box center [565, 231] width 123 height 25
click at [565, 232] on input "-5/1296" at bounding box center [569, 236] width 8 height 8
radio input "true"
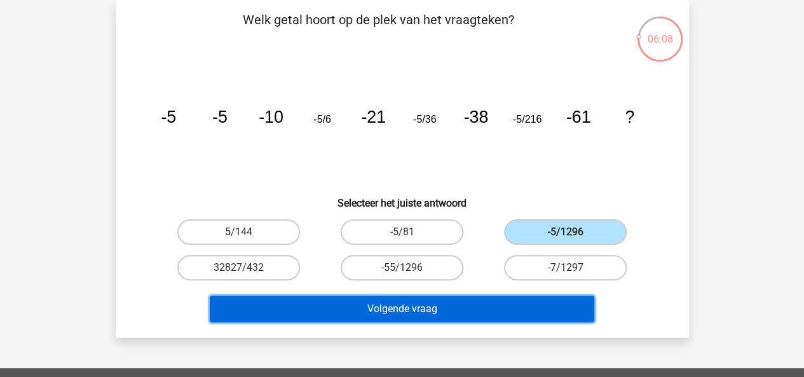
click at [501, 301] on button "Volgende vraag" at bounding box center [402, 308] width 384 height 27
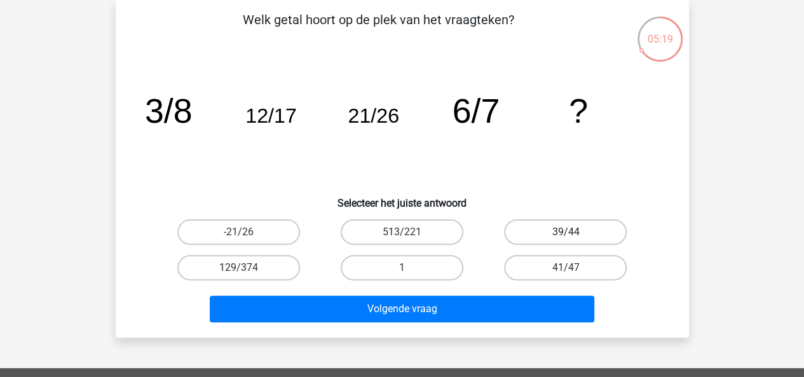
click at [567, 224] on label "39/44" at bounding box center [565, 231] width 123 height 25
click at [567, 232] on input "39/44" at bounding box center [569, 236] width 8 height 8
radio input "true"
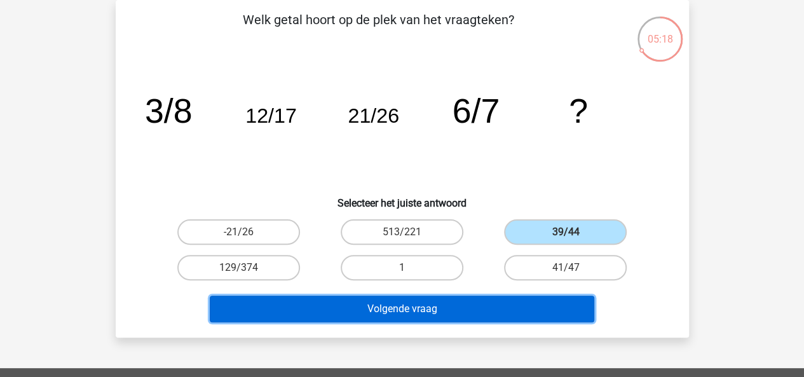
click at [538, 307] on button "Volgende vraag" at bounding box center [402, 308] width 384 height 27
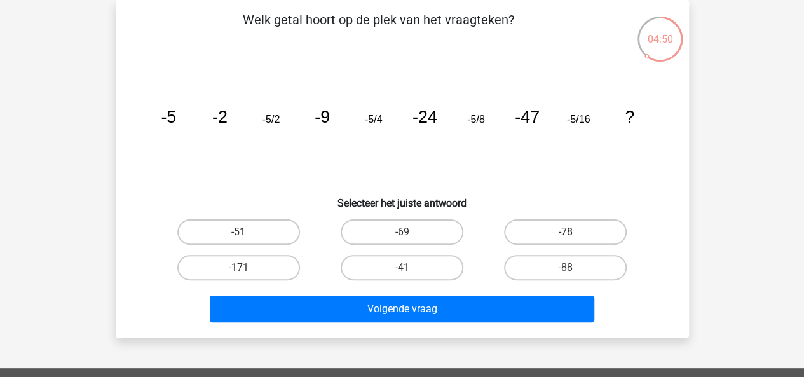
click at [585, 238] on label "-78" at bounding box center [565, 231] width 123 height 25
click at [574, 238] on input "-78" at bounding box center [569, 236] width 8 height 8
radio input "true"
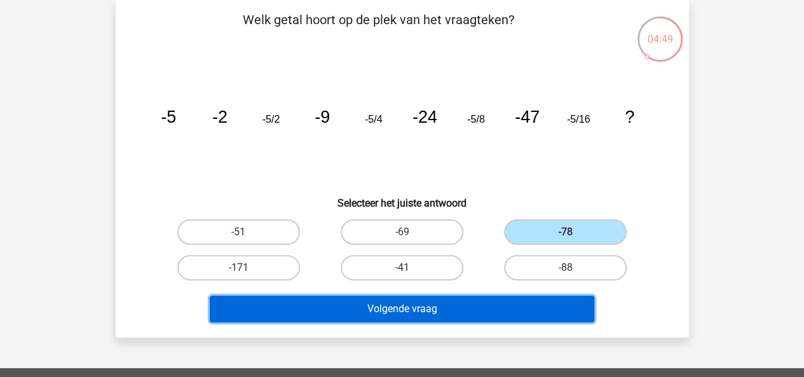
click at [532, 308] on button "Volgende vraag" at bounding box center [402, 308] width 384 height 27
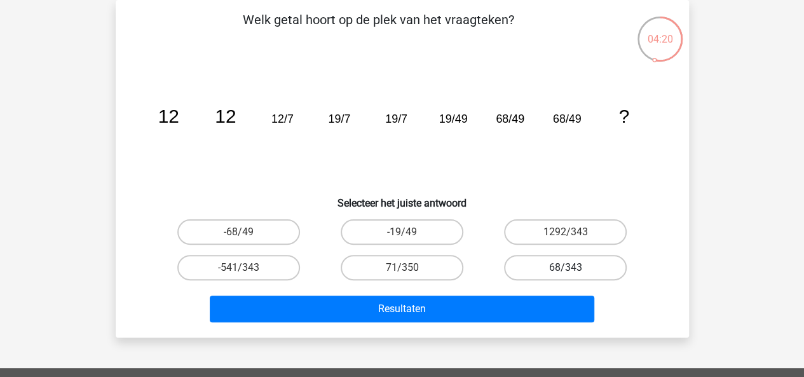
click at [530, 256] on label "68/343" at bounding box center [565, 267] width 123 height 25
click at [565, 267] on input "68/343" at bounding box center [569, 271] width 8 height 8
radio input "true"
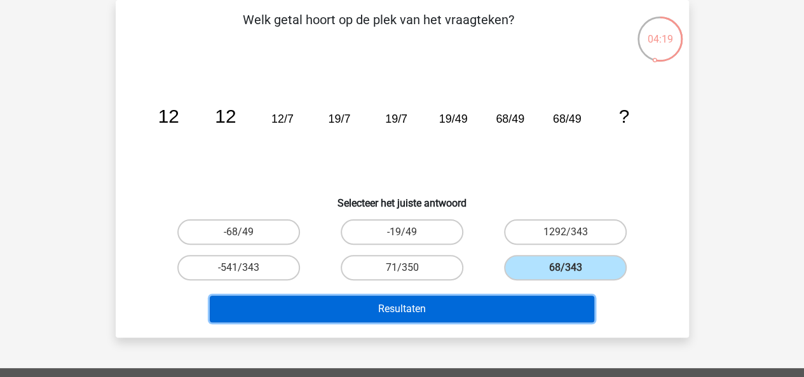
click at [499, 301] on button "Resultaten" at bounding box center [402, 308] width 384 height 27
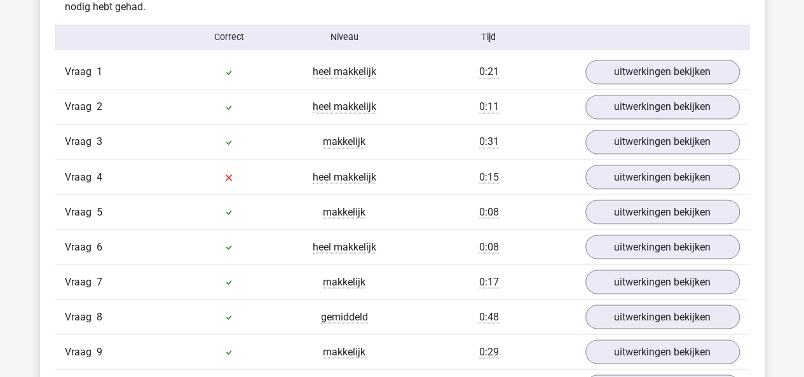
scroll to position [1041, 0]
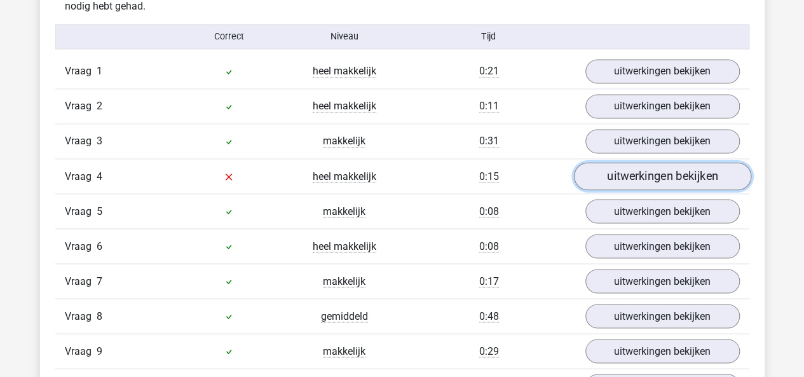
click at [595, 175] on link "uitwerkingen bekijken" at bounding box center [661, 177] width 177 height 28
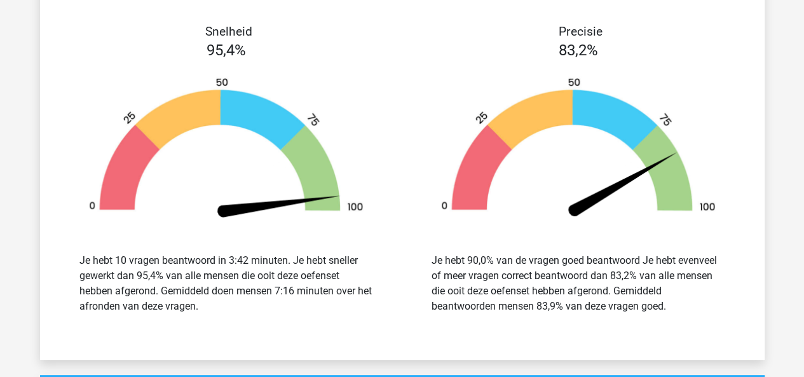
scroll to position [2327, 0]
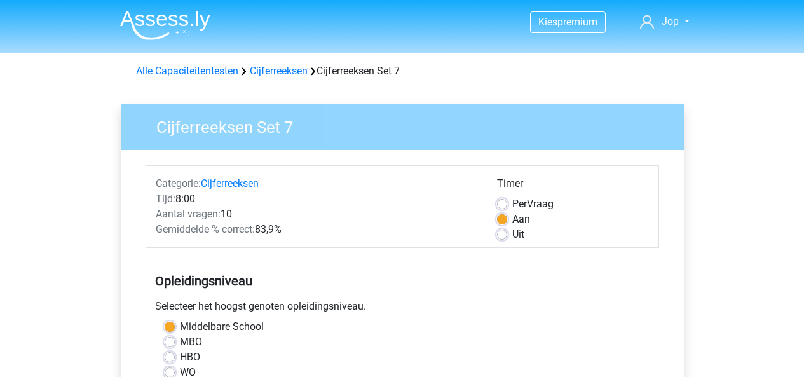
scroll to position [380, 0]
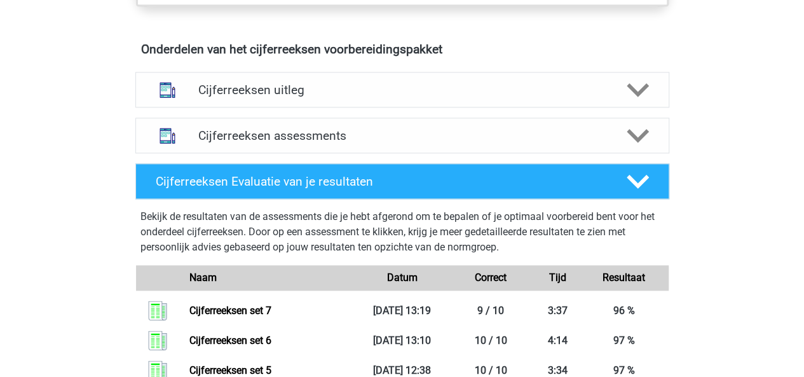
scroll to position [739, 0]
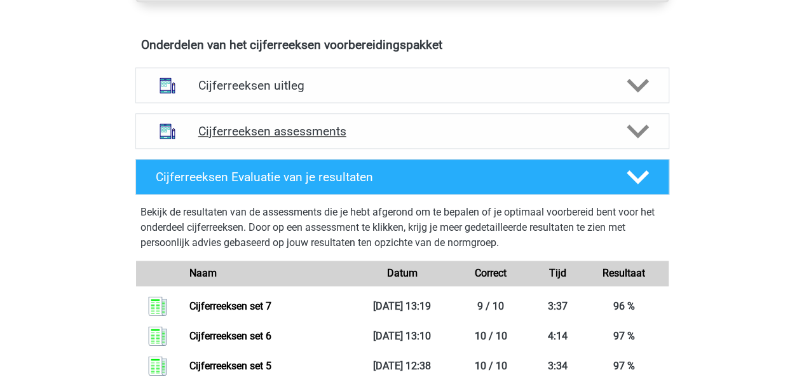
click at [649, 142] on div at bounding box center [636, 131] width 43 height 22
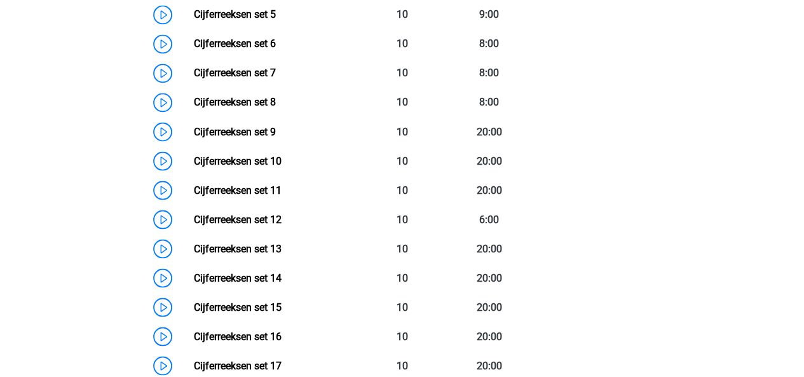
scroll to position [1085, 0]
